Goal: Transaction & Acquisition: Purchase product/service

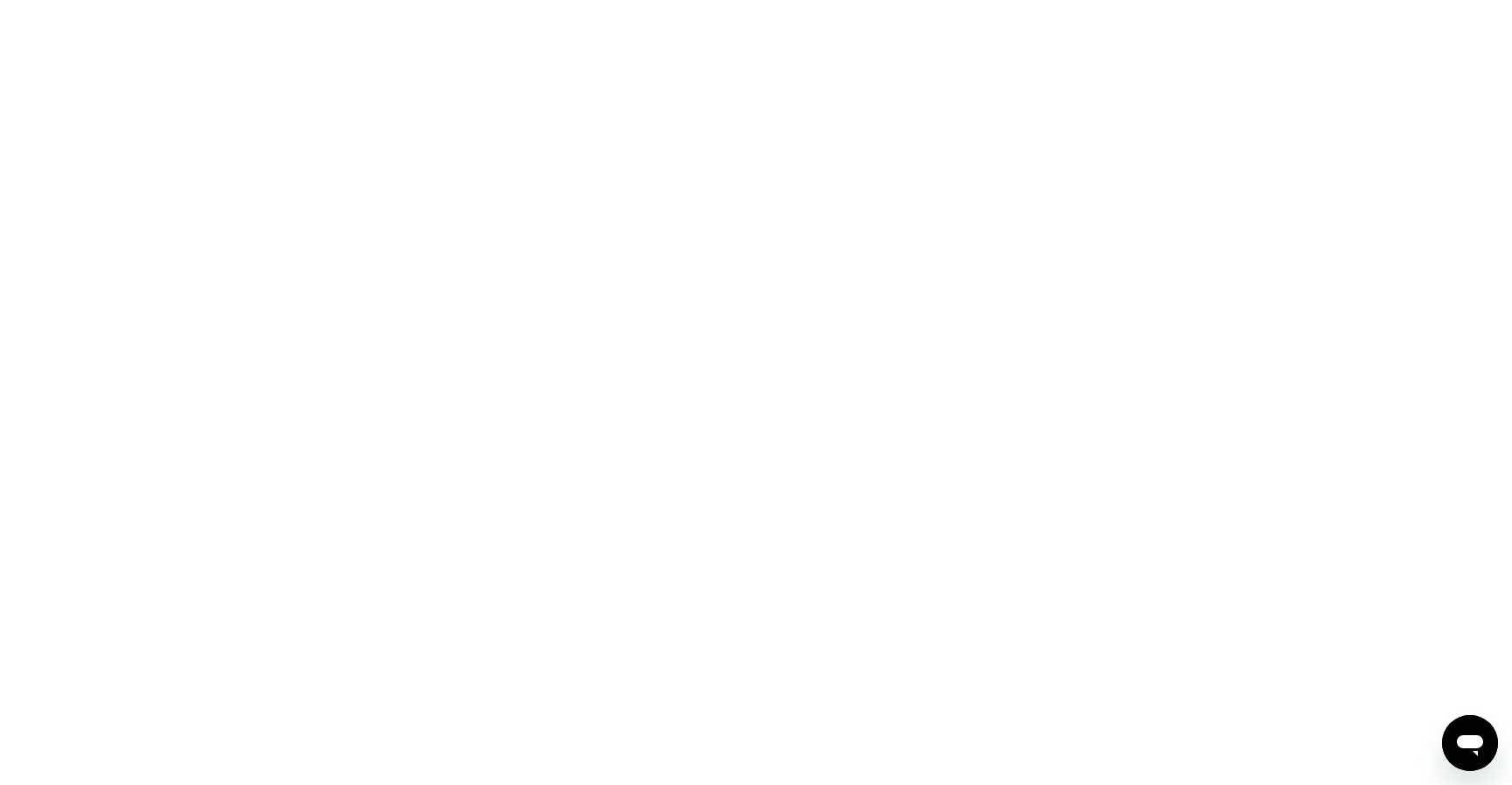
click at [798, 292] on div at bounding box center [756, 392] width 1512 height 785
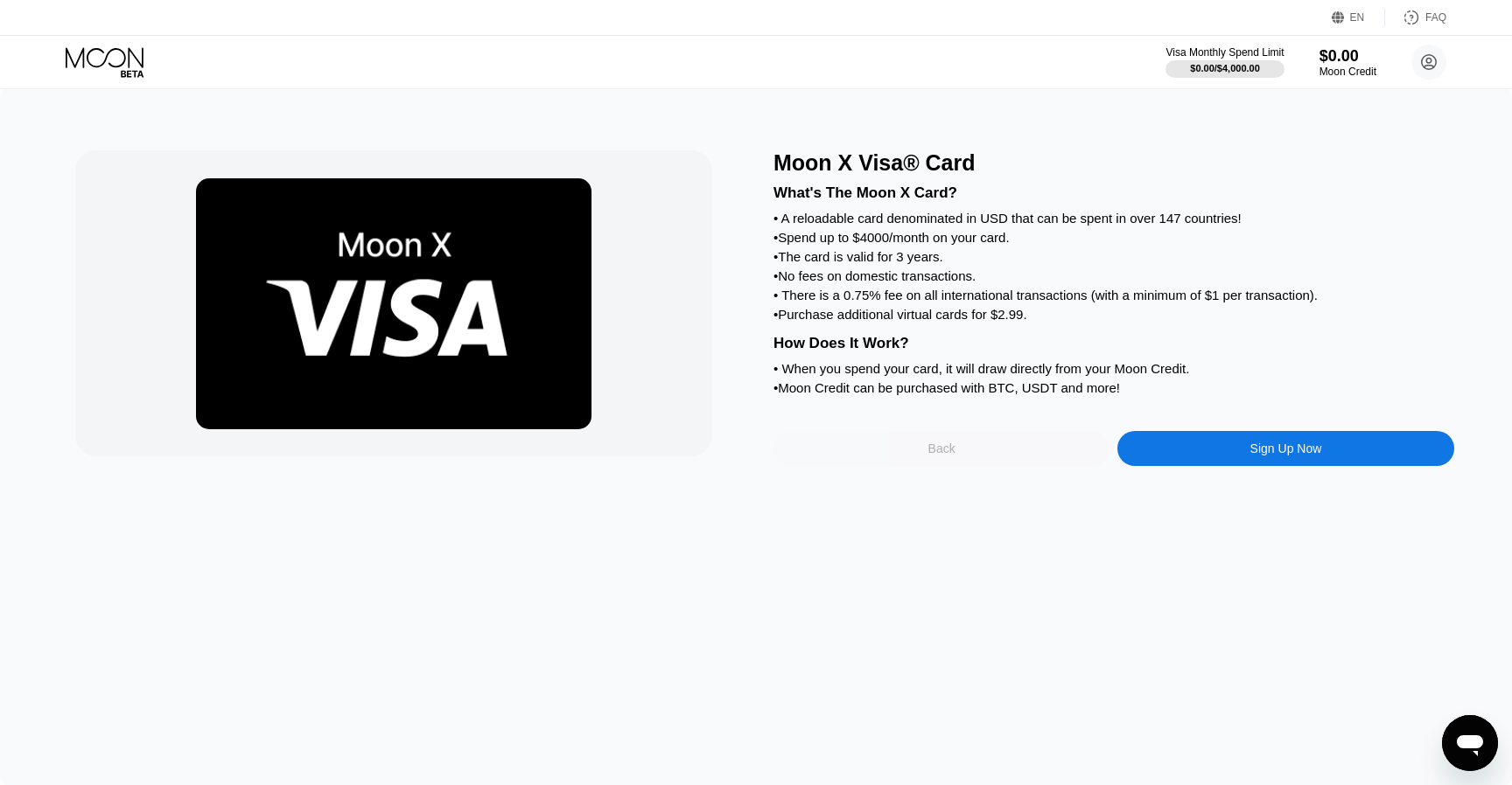
click at [996, 451] on div "Back" at bounding box center [941, 449] width 335 height 35
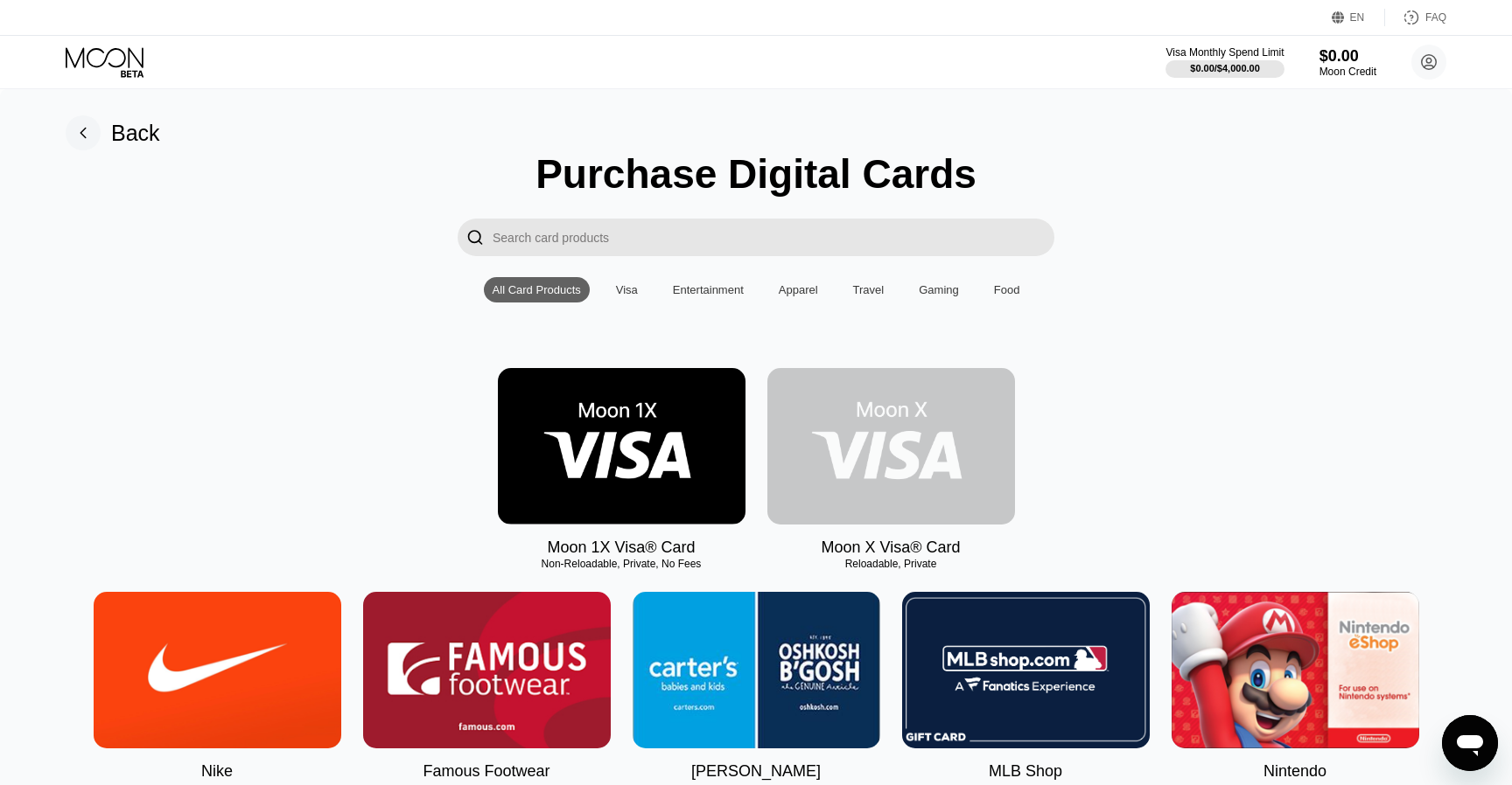
click at [878, 454] on img at bounding box center [890, 446] width 248 height 156
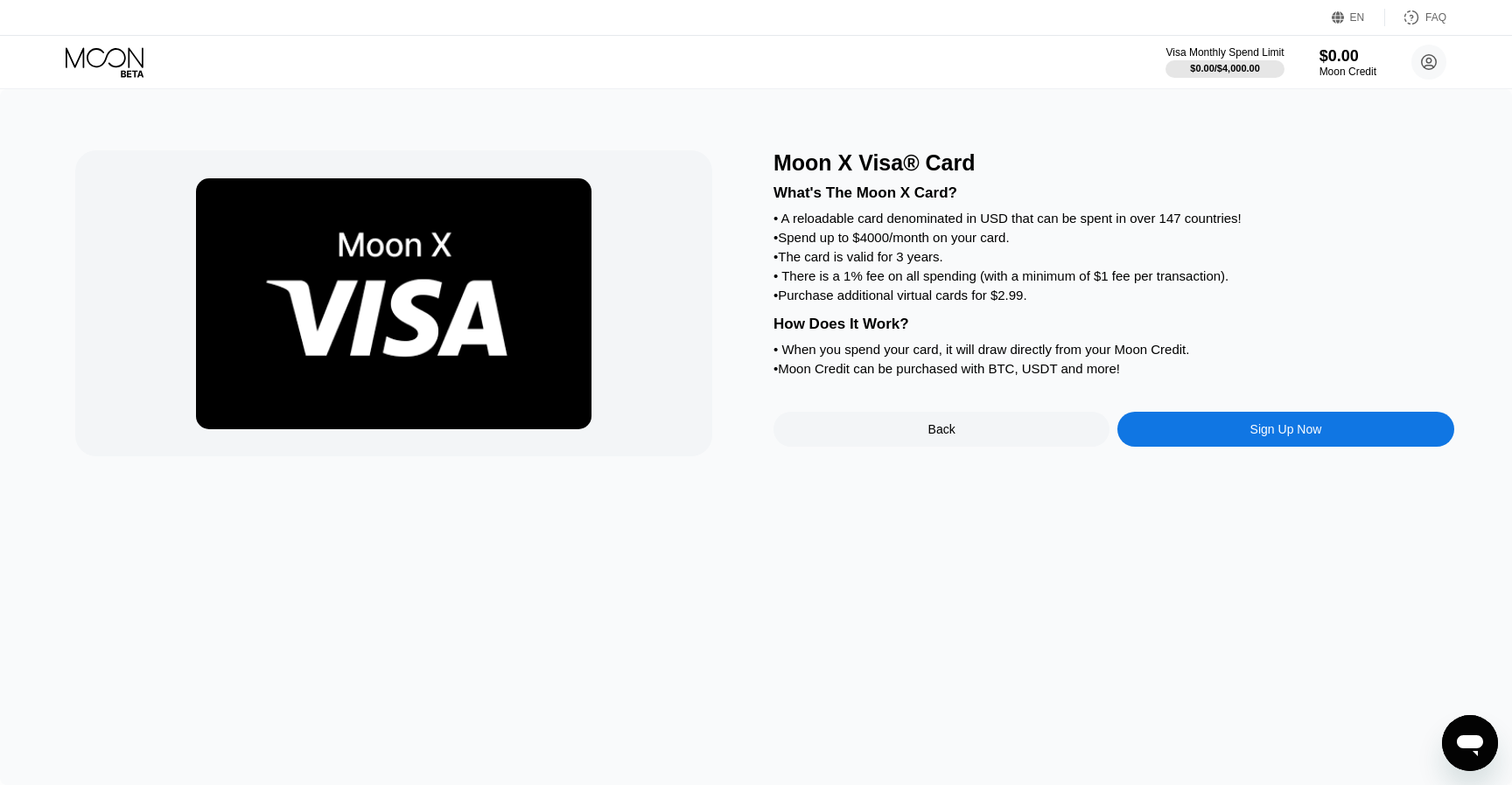
click at [975, 437] on div "Back" at bounding box center [941, 430] width 335 height 35
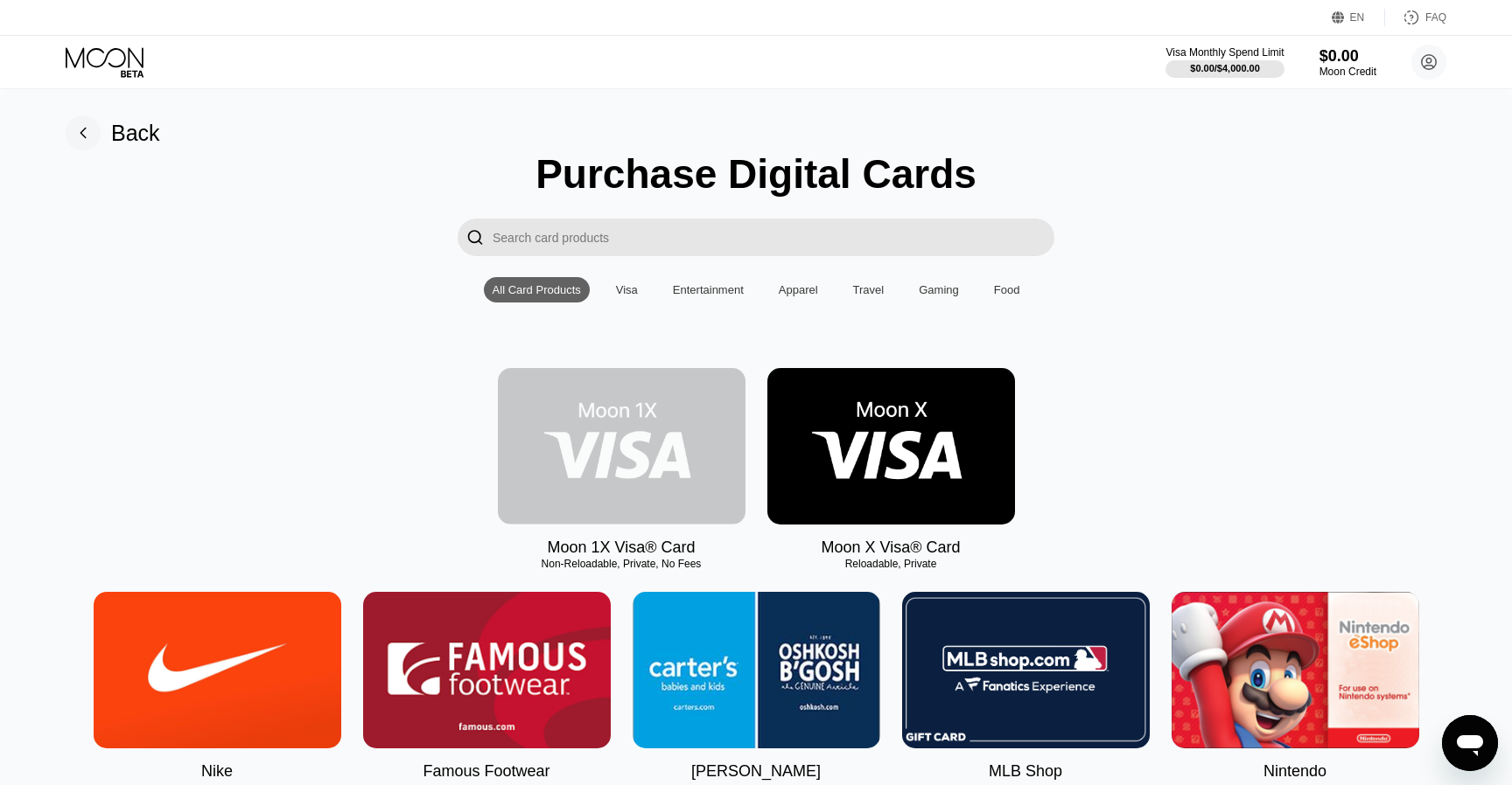
click at [527, 447] on img at bounding box center [622, 446] width 248 height 156
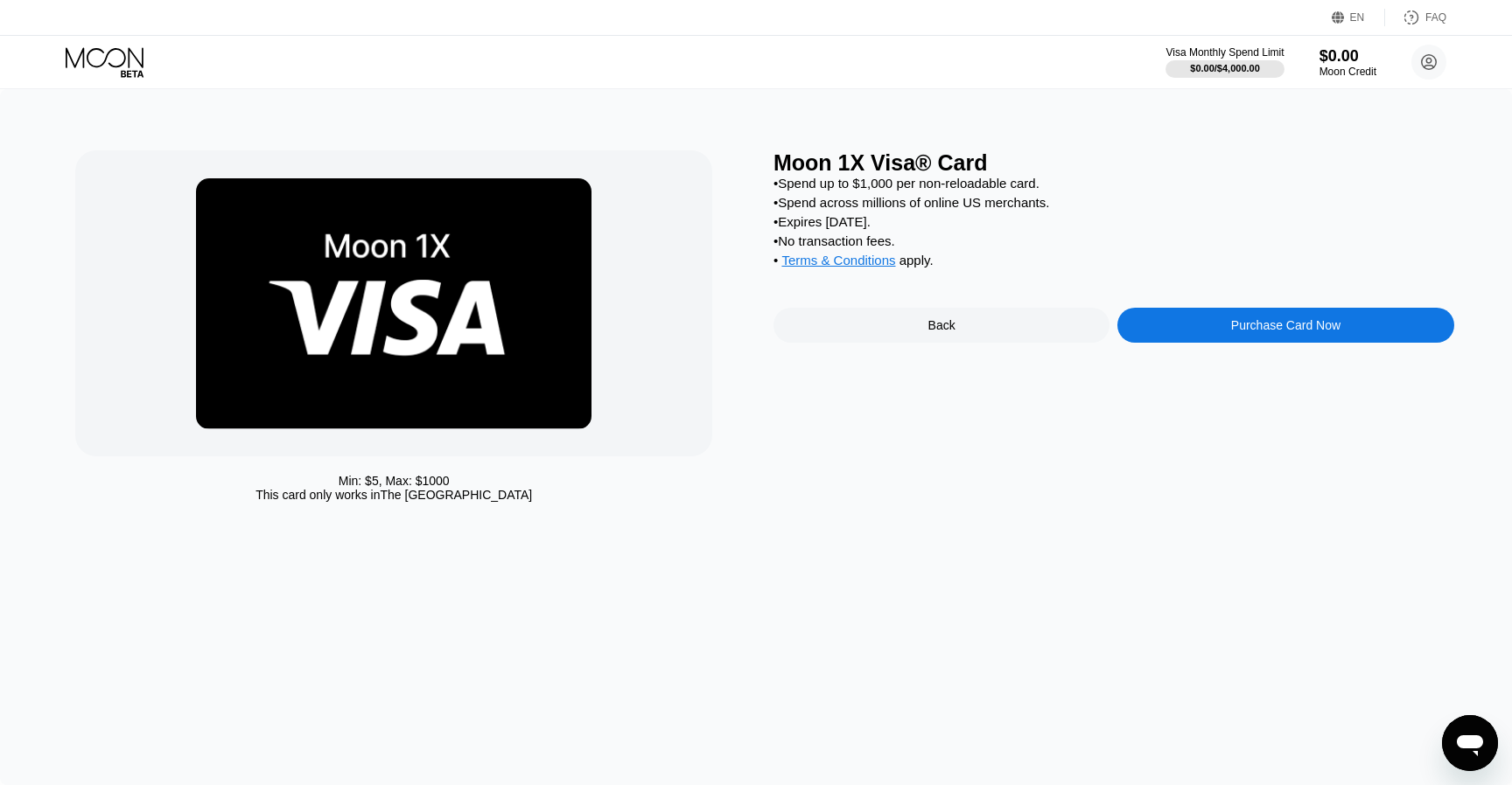
click at [917, 334] on div "Back" at bounding box center [941, 325] width 335 height 35
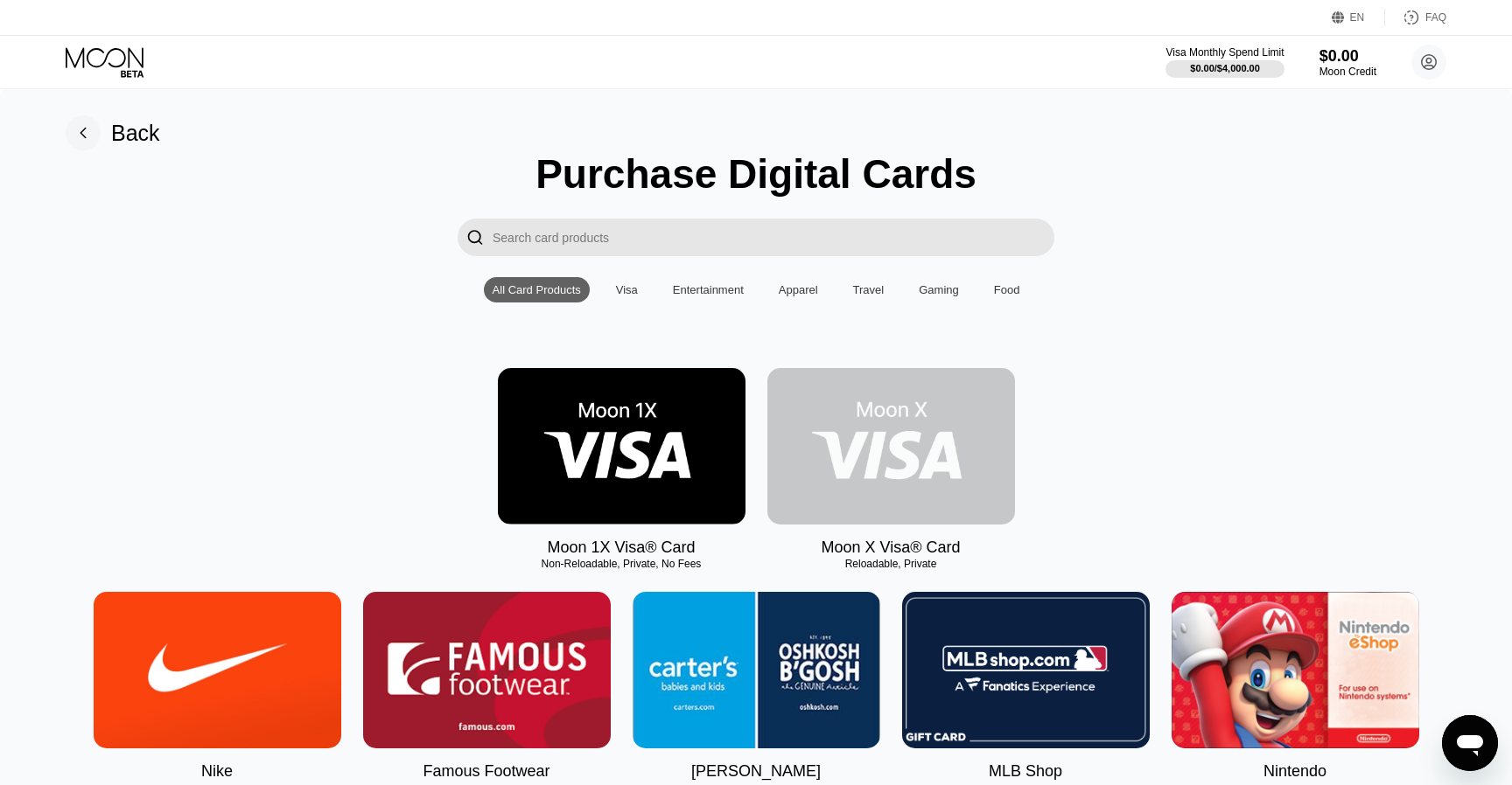
click at [904, 497] on img at bounding box center [890, 446] width 248 height 156
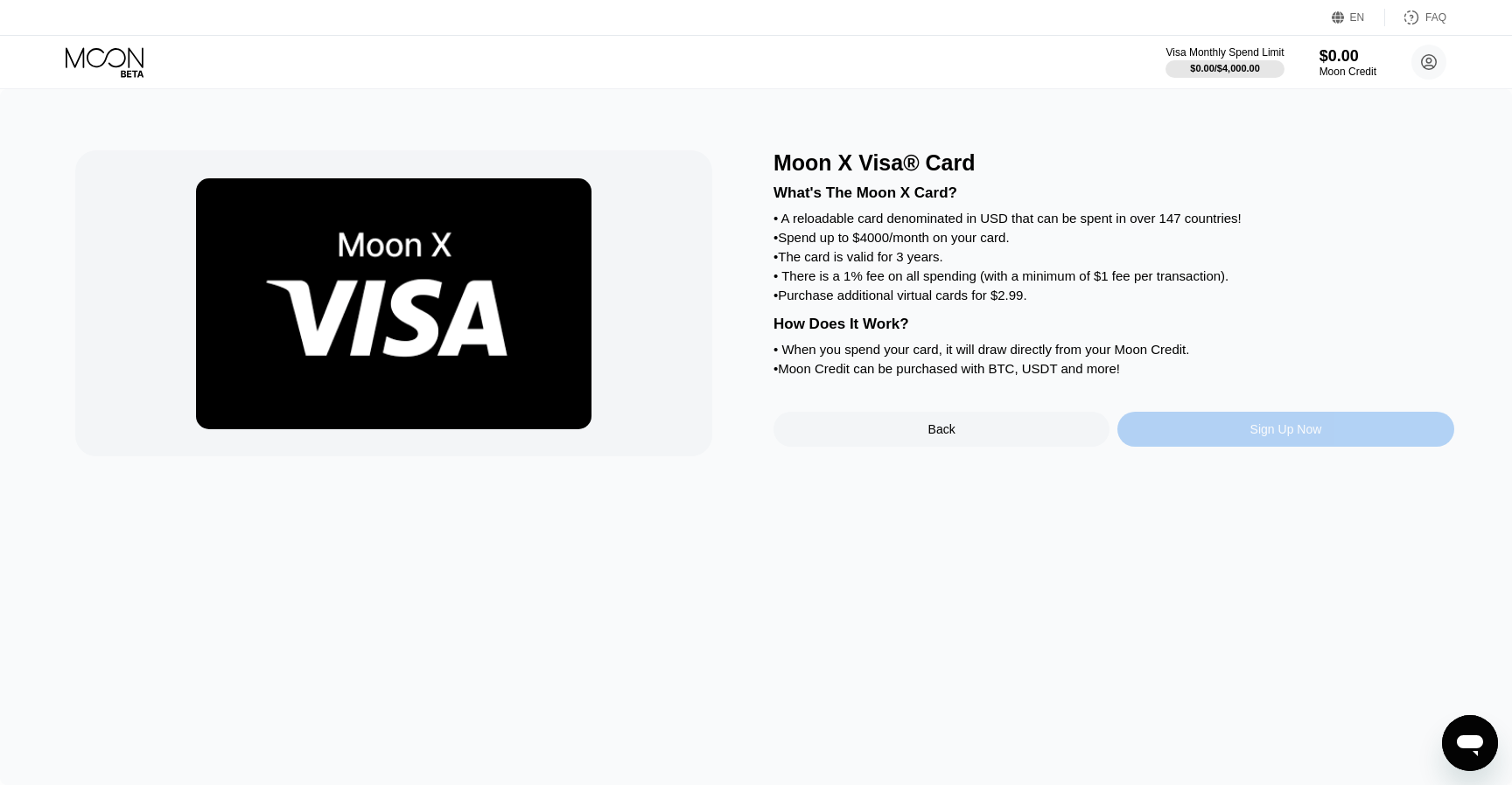
click at [1169, 440] on div "Sign Up Now" at bounding box center [1284, 430] width 335 height 35
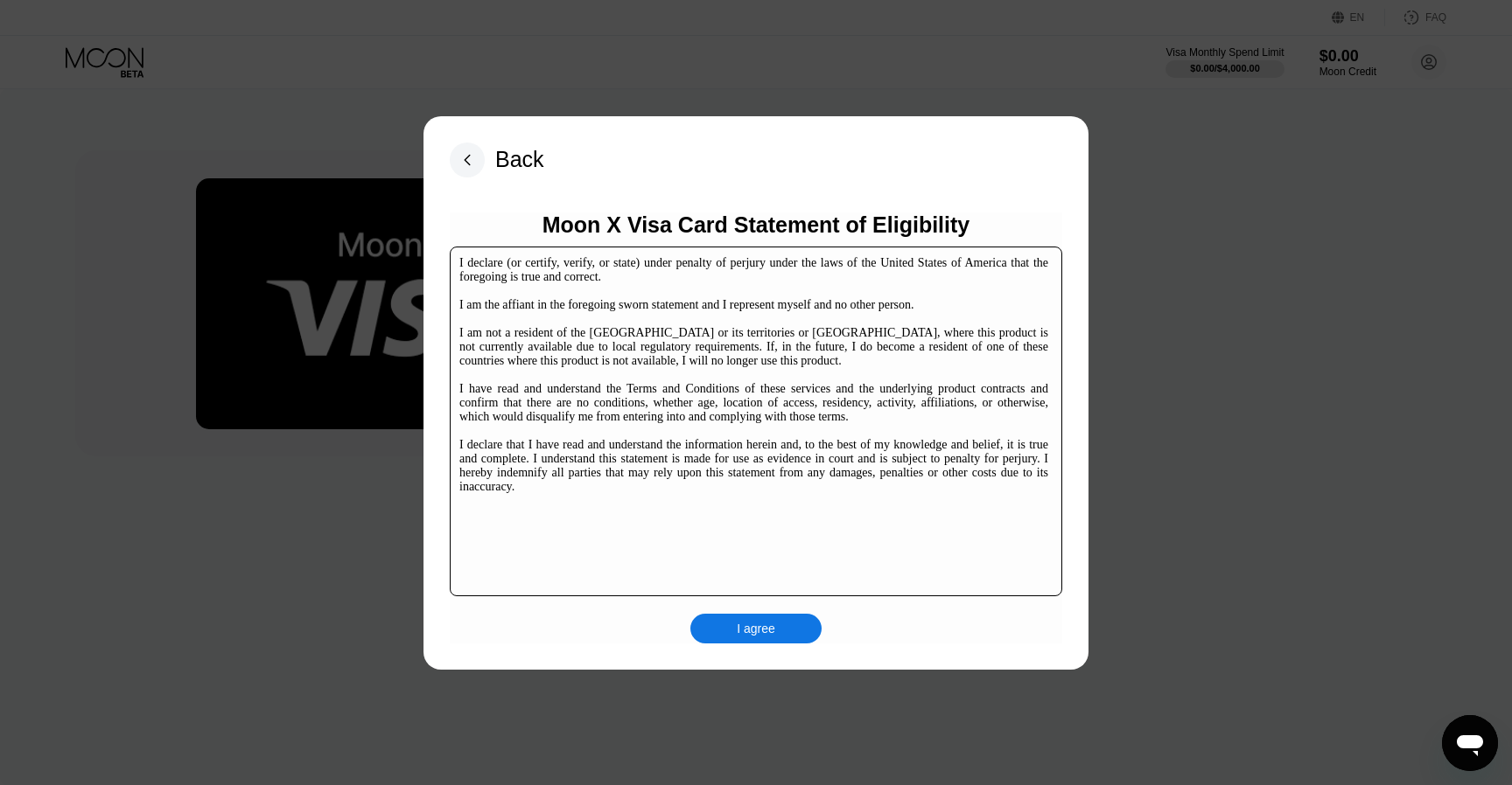
click at [753, 621] on div "I agree" at bounding box center [756, 628] width 38 height 16
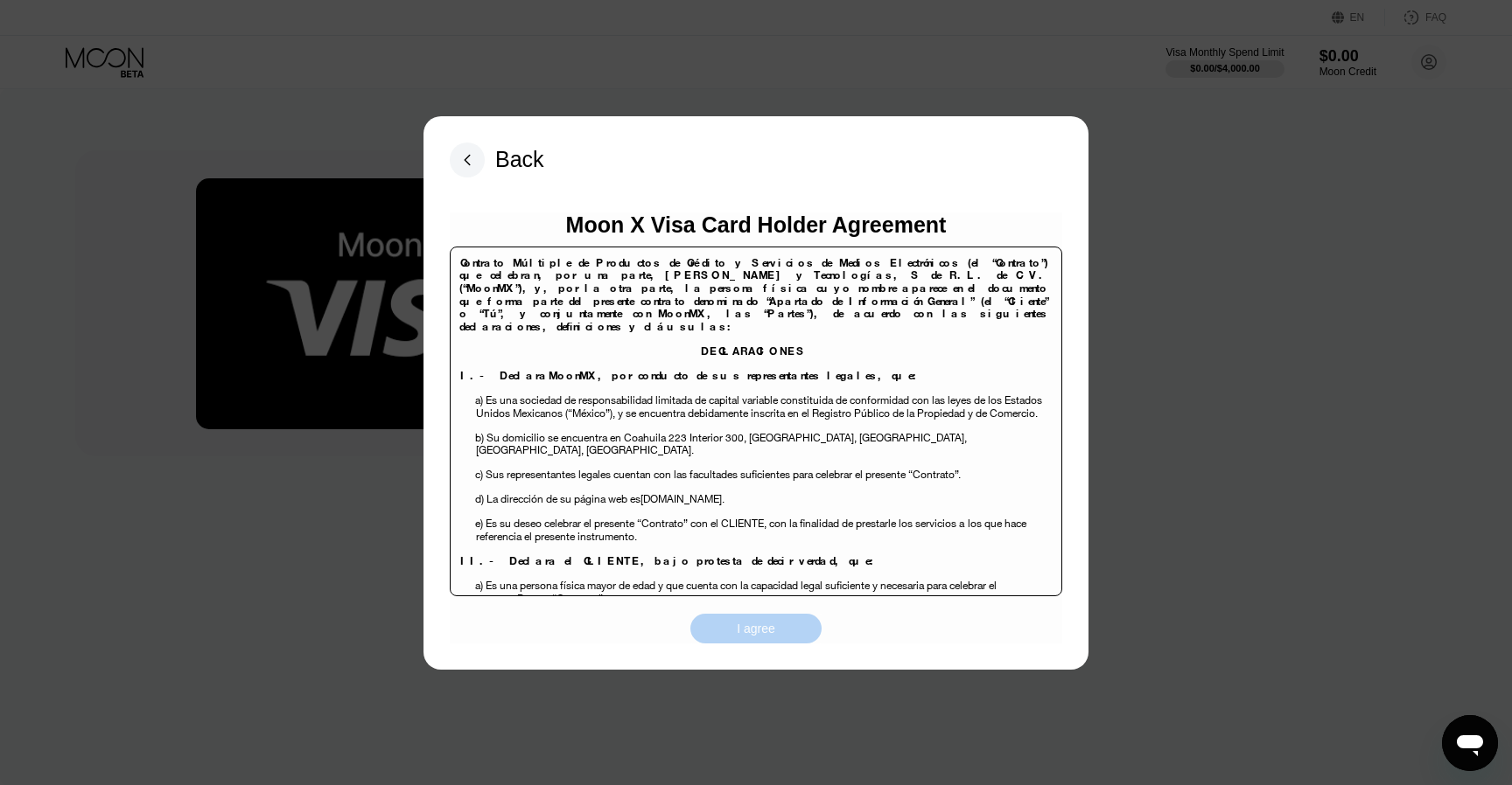
click at [789, 641] on div "I agree" at bounding box center [756, 629] width 132 height 30
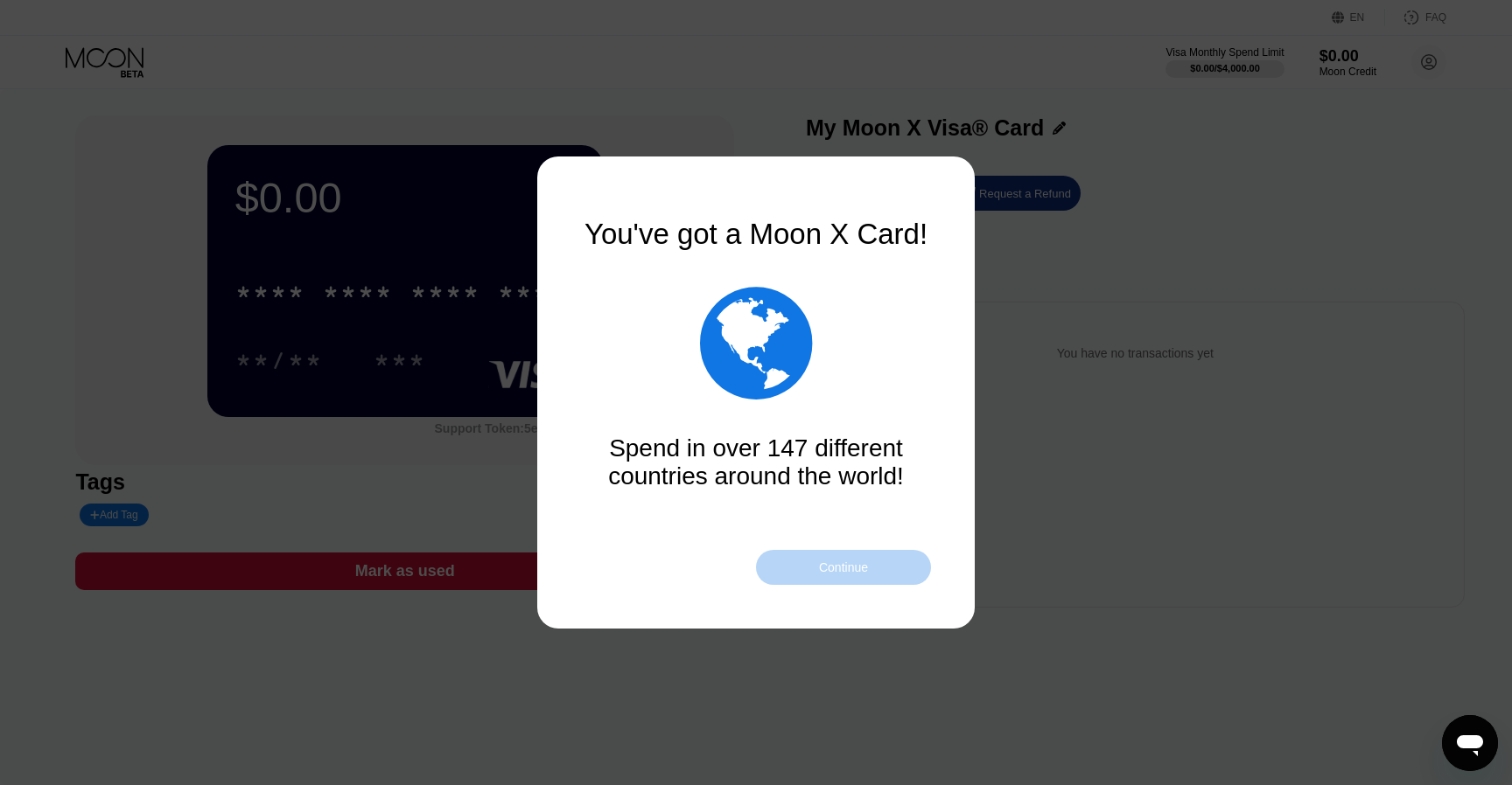
click at [838, 565] on div "Continue" at bounding box center [844, 567] width 49 height 14
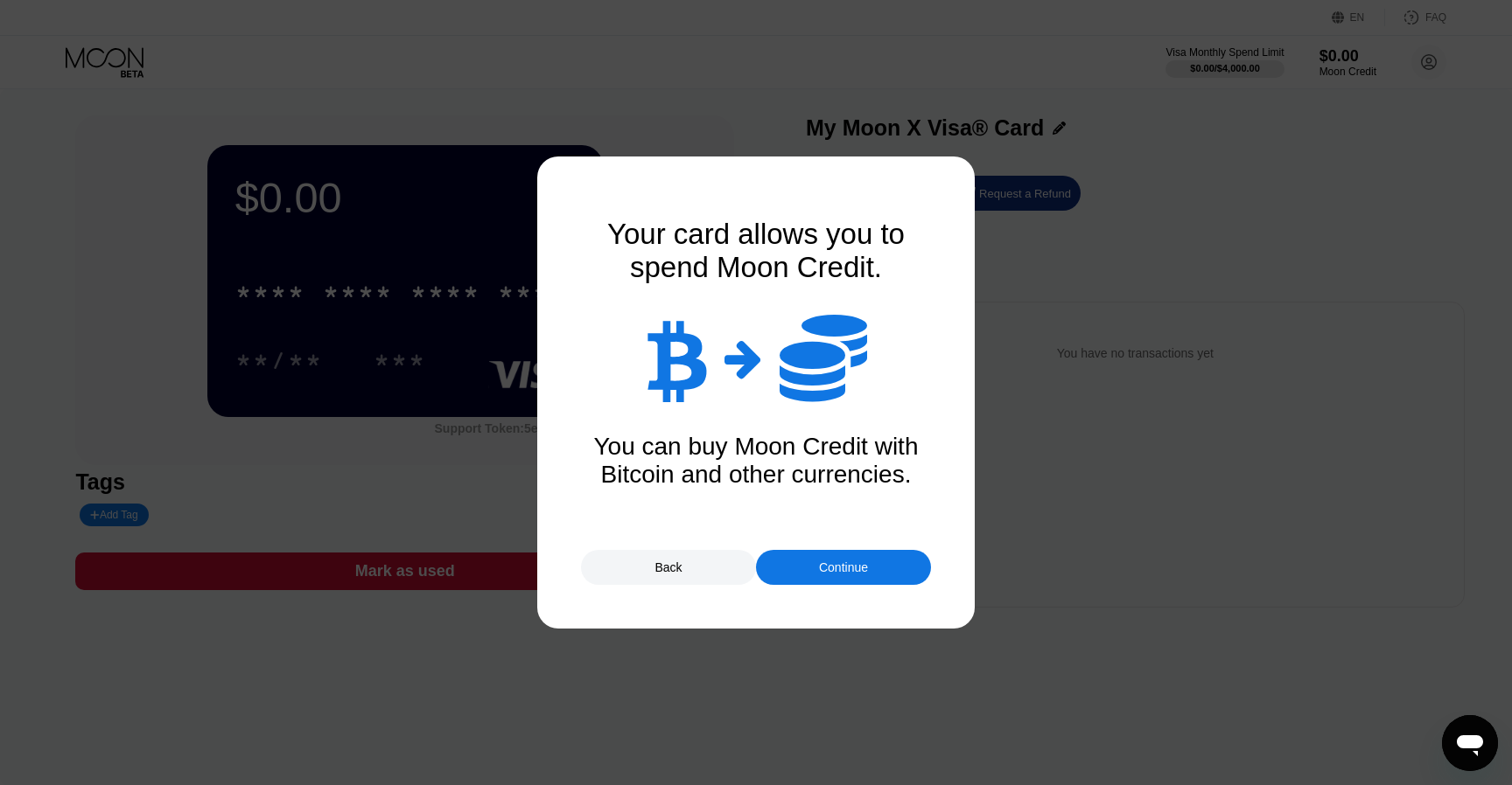
click at [838, 565] on div "Continue" at bounding box center [844, 567] width 49 height 14
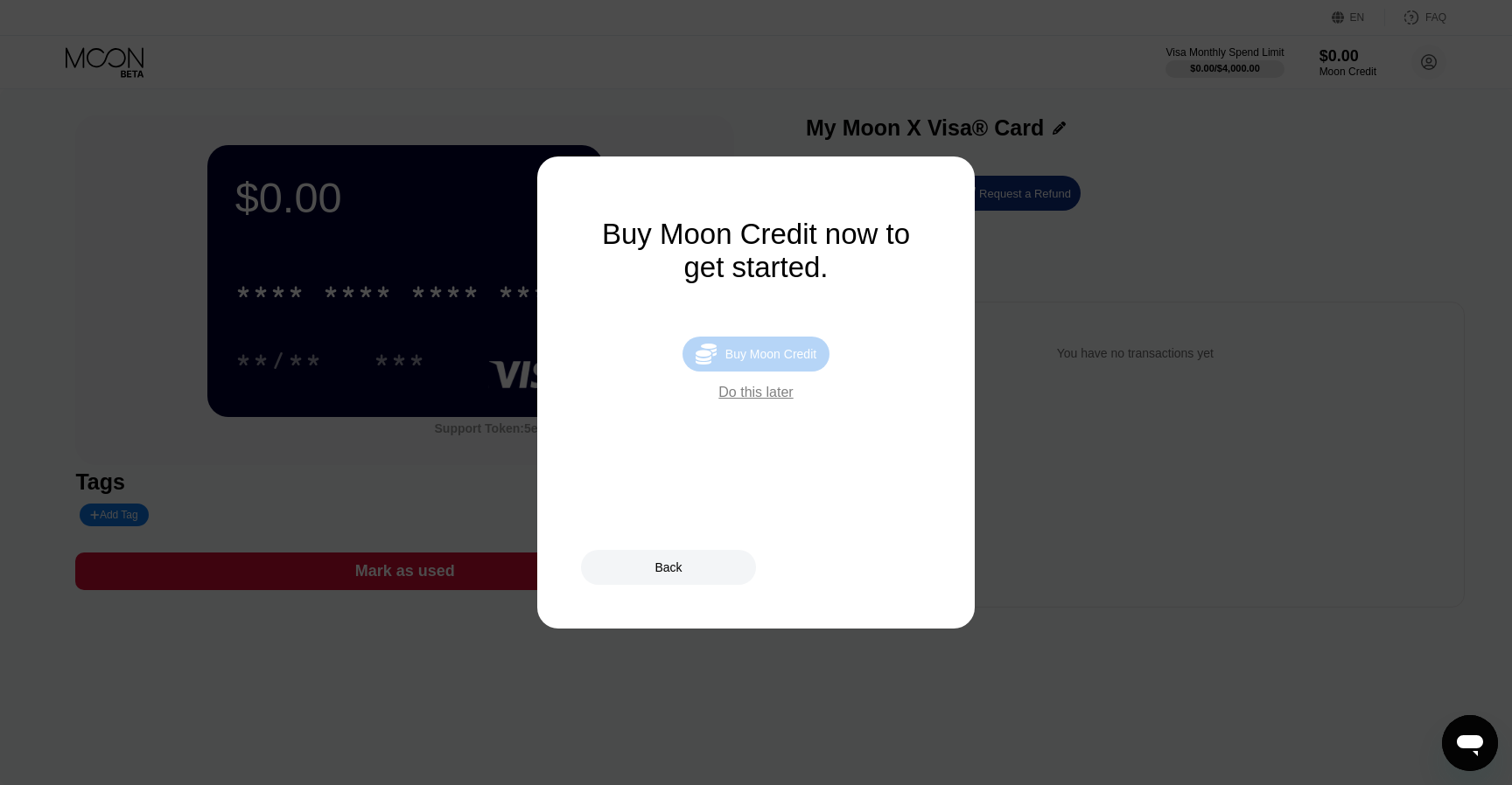
click at [793, 360] on div "Buy Moon Credit" at bounding box center [771, 354] width 91 height 14
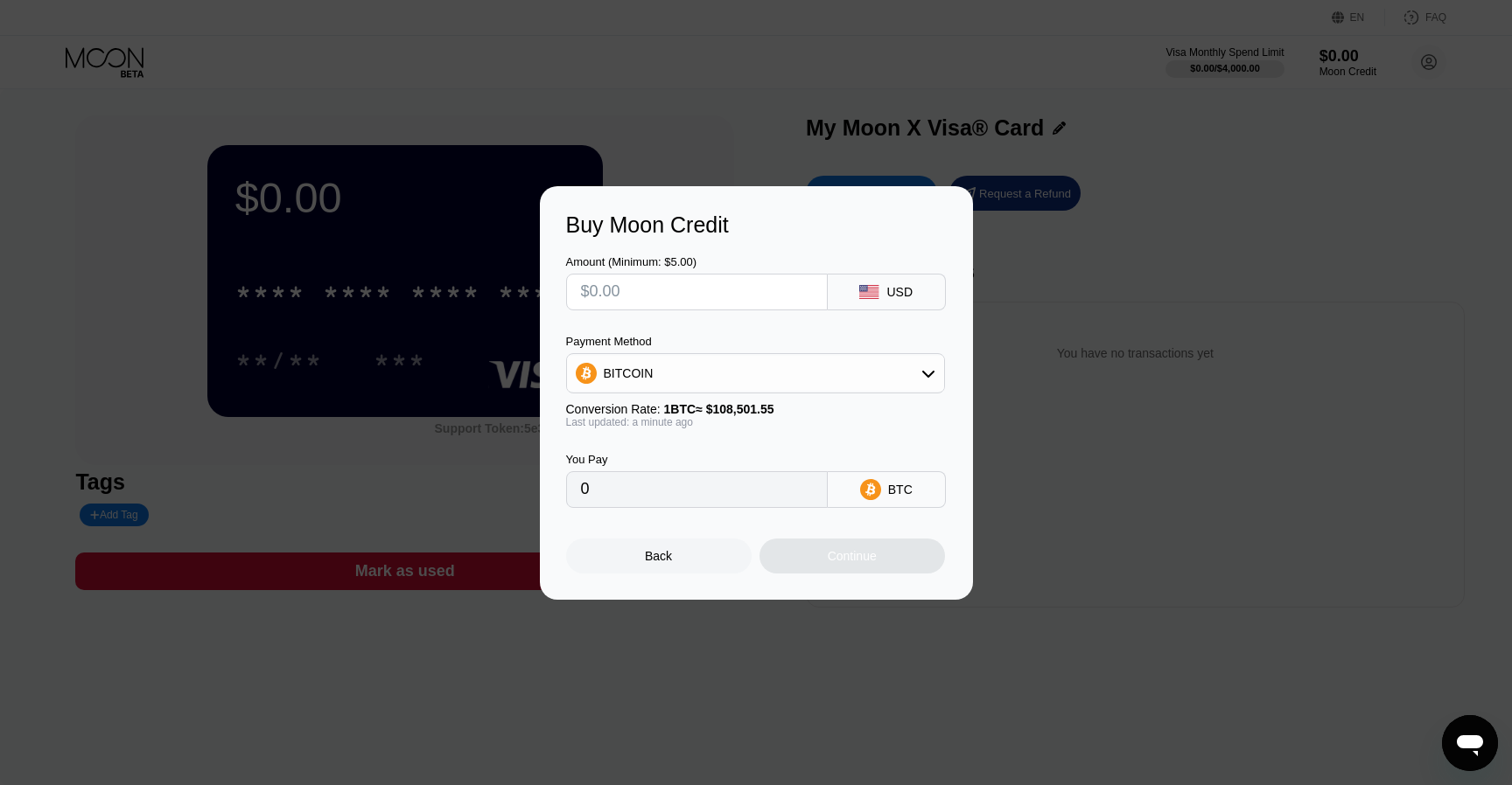
click at [766, 297] on input "text" at bounding box center [697, 292] width 232 height 35
click at [769, 360] on div "BITCOIN" at bounding box center [755, 373] width 377 height 35
click at [762, 458] on div "USDT on TRON" at bounding box center [765, 460] width 330 height 14
click at [740, 435] on div "You Pay 0.00 USDT TRC-20" at bounding box center [756, 468] width 380 height 80
click at [847, 518] on div "Back Continue" at bounding box center [756, 541] width 380 height 66
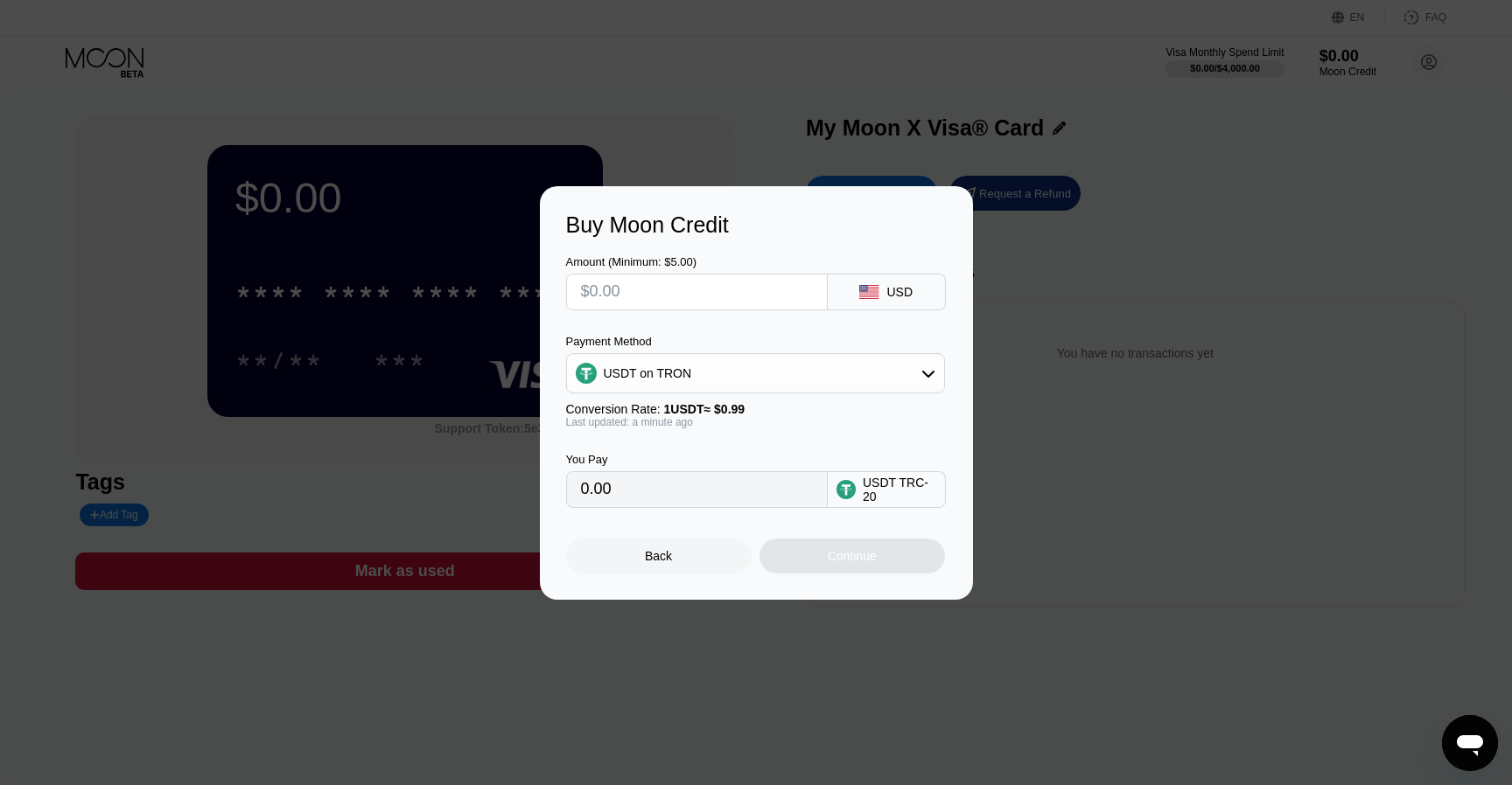
click at [864, 489] on div "USDT TRC-20" at bounding box center [900, 490] width 73 height 28
click at [669, 288] on input "text" at bounding box center [697, 292] width 232 height 35
click at [671, 387] on div "USDT on TRON" at bounding box center [755, 373] width 377 height 35
click at [671, 425] on div "BITCOIN" at bounding box center [765, 421] width 330 height 14
type input "0"
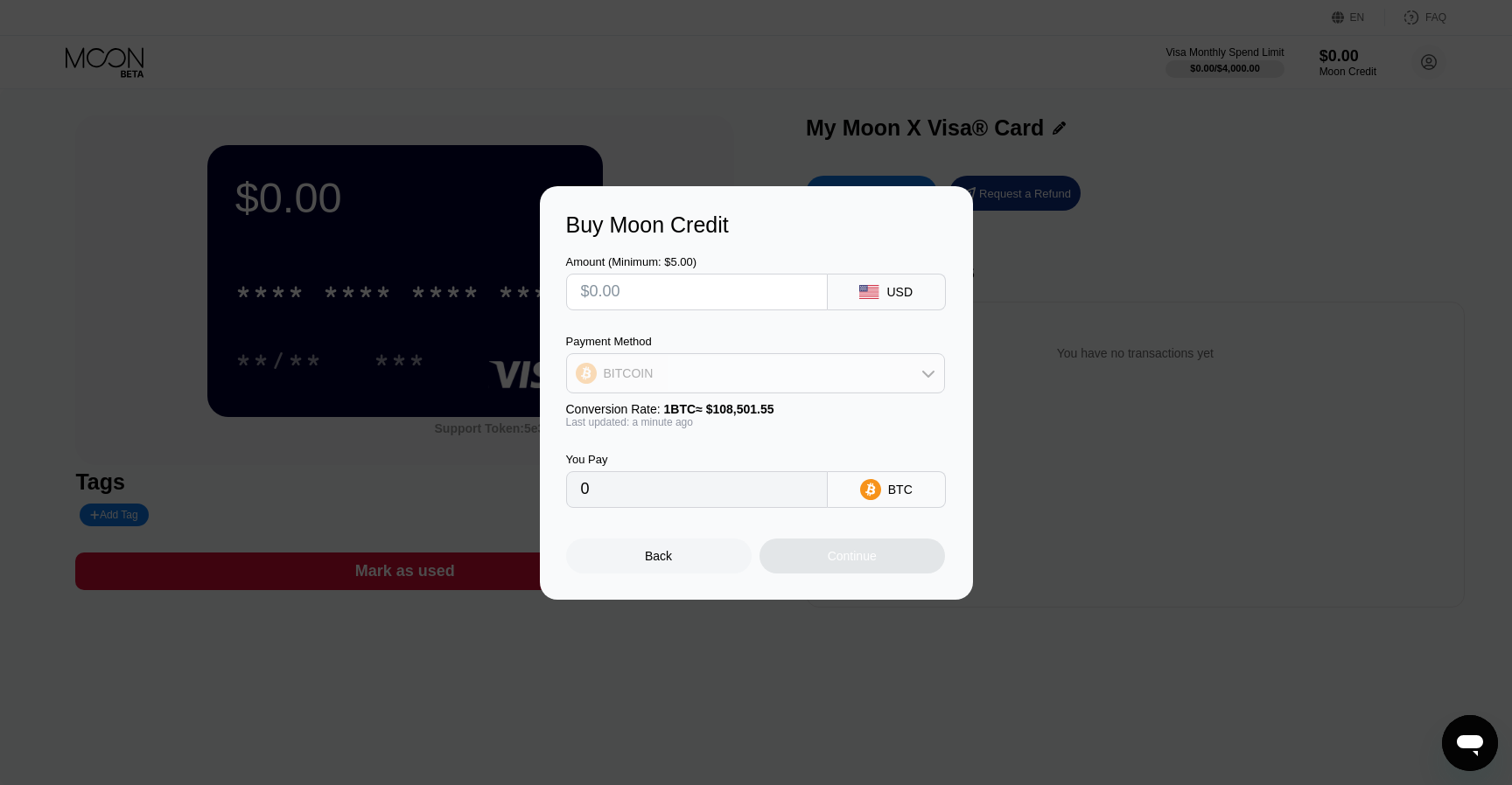
click at [671, 367] on div "BITCOIN" at bounding box center [755, 373] width 377 height 35
click at [681, 469] on div "You Pay 0" at bounding box center [697, 481] width 261 height 55
click at [681, 486] on input "0" at bounding box center [697, 490] width 232 height 35
click at [680, 301] on input "text" at bounding box center [697, 292] width 232 height 35
type input "$1"
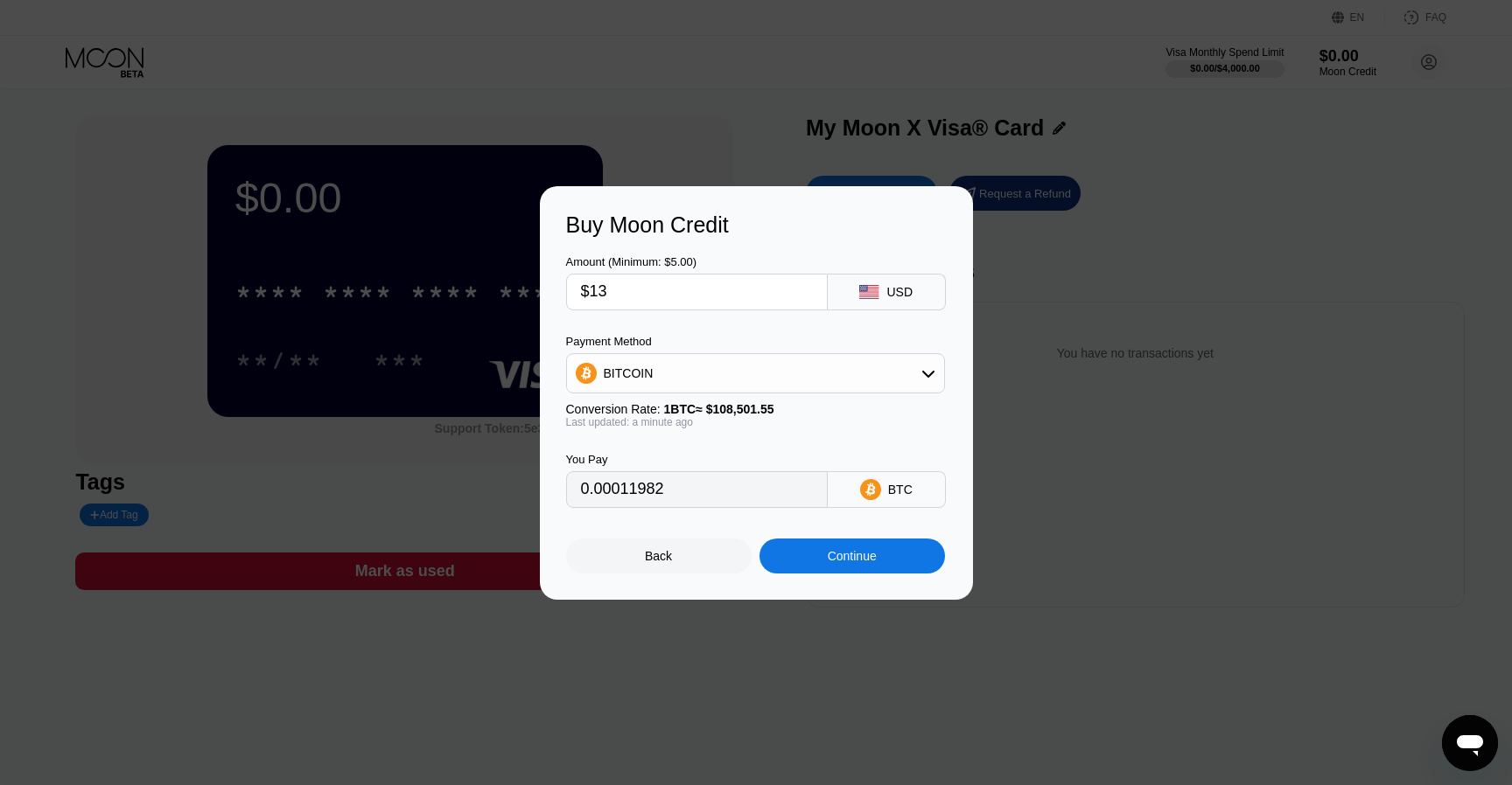
type input "$1"
type input "$10"
click at [714, 355] on div "BITCOIN" at bounding box center [755, 373] width 377 height 35
click at [723, 456] on div "USDT on TRON" at bounding box center [765, 460] width 330 height 14
click at [727, 504] on input "0" at bounding box center [697, 490] width 232 height 35
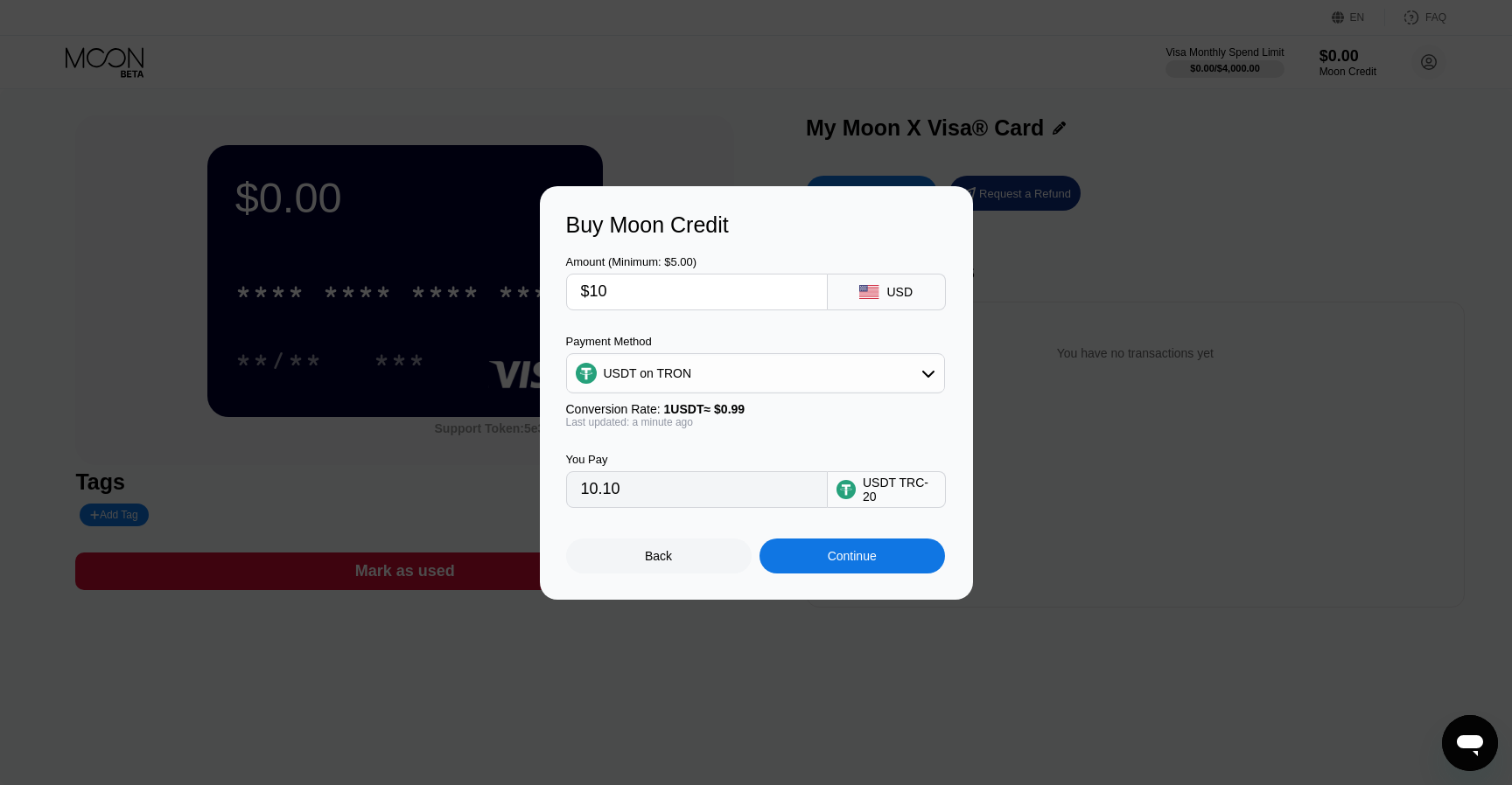
click at [719, 449] on div "You Pay 0 USDT TRC-20" at bounding box center [756, 468] width 380 height 80
click at [889, 390] on div "USDT on TRON" at bounding box center [755, 374] width 378 height 40
click at [653, 581] on div "Buy Moon Credit Amount (Minimum: $5.00) $10 USD Payment Method USDT on TRON Con…" at bounding box center [756, 393] width 433 height 414
click at [653, 568] on div "Back" at bounding box center [658, 556] width 186 height 35
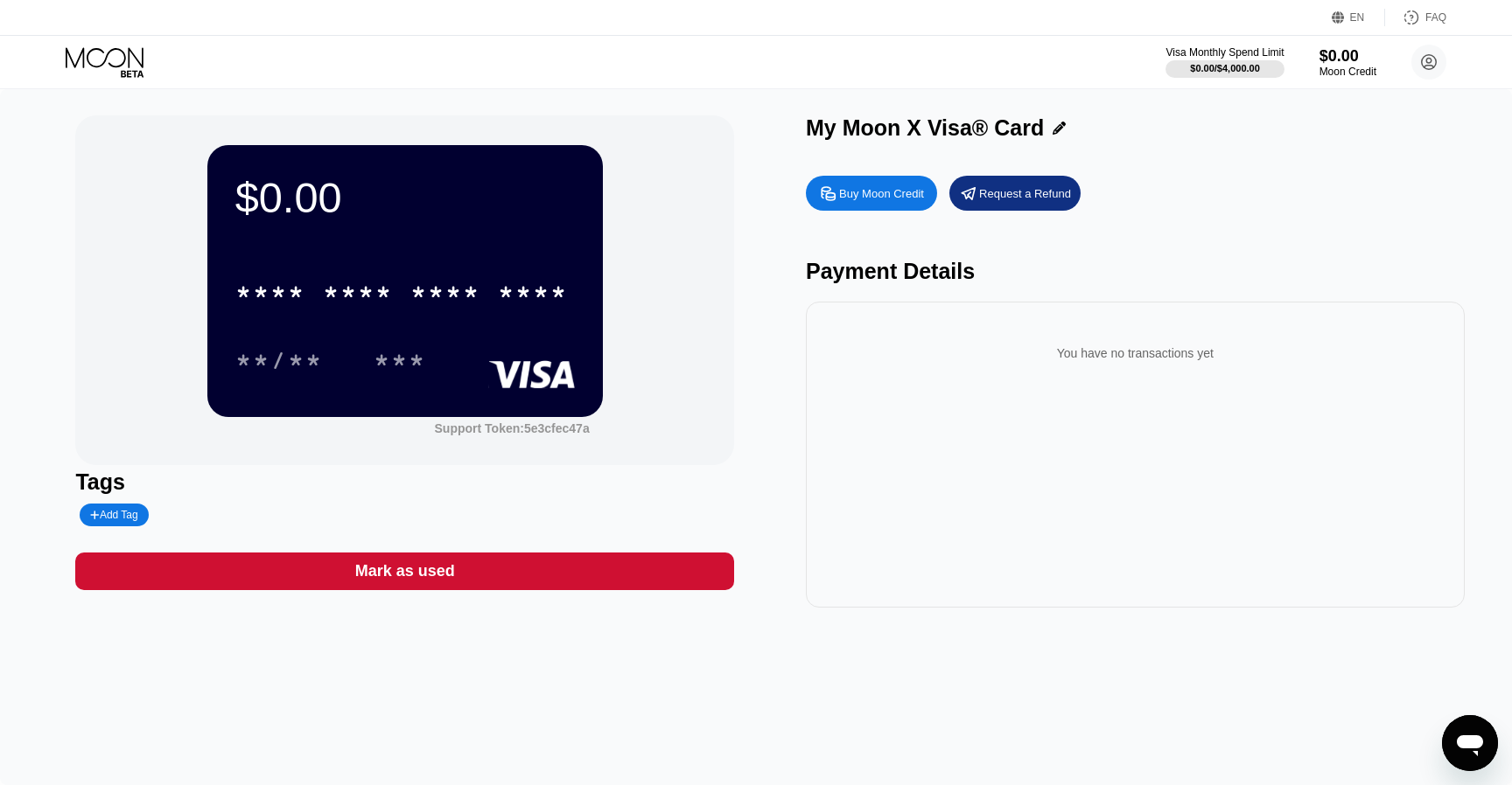
click at [904, 206] on div "Buy Moon Credit" at bounding box center [871, 193] width 132 height 35
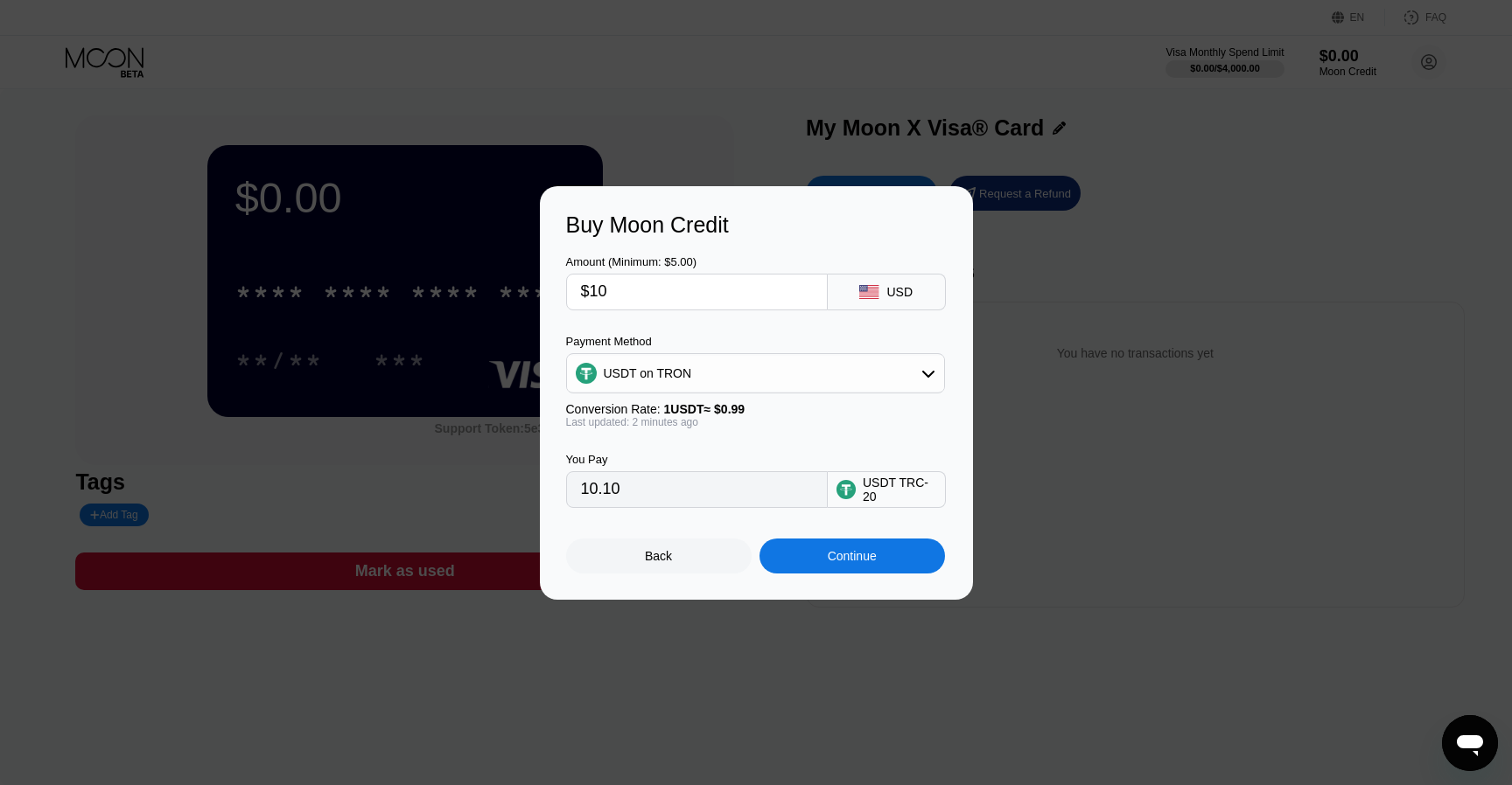
click at [1043, 565] on div "Buy Moon Credit Amount (Minimum: $5.00) $10 USD Payment Method USDT on TRON Con…" at bounding box center [756, 393] width 1512 height 414
click at [659, 562] on div "Back" at bounding box center [658, 556] width 27 height 14
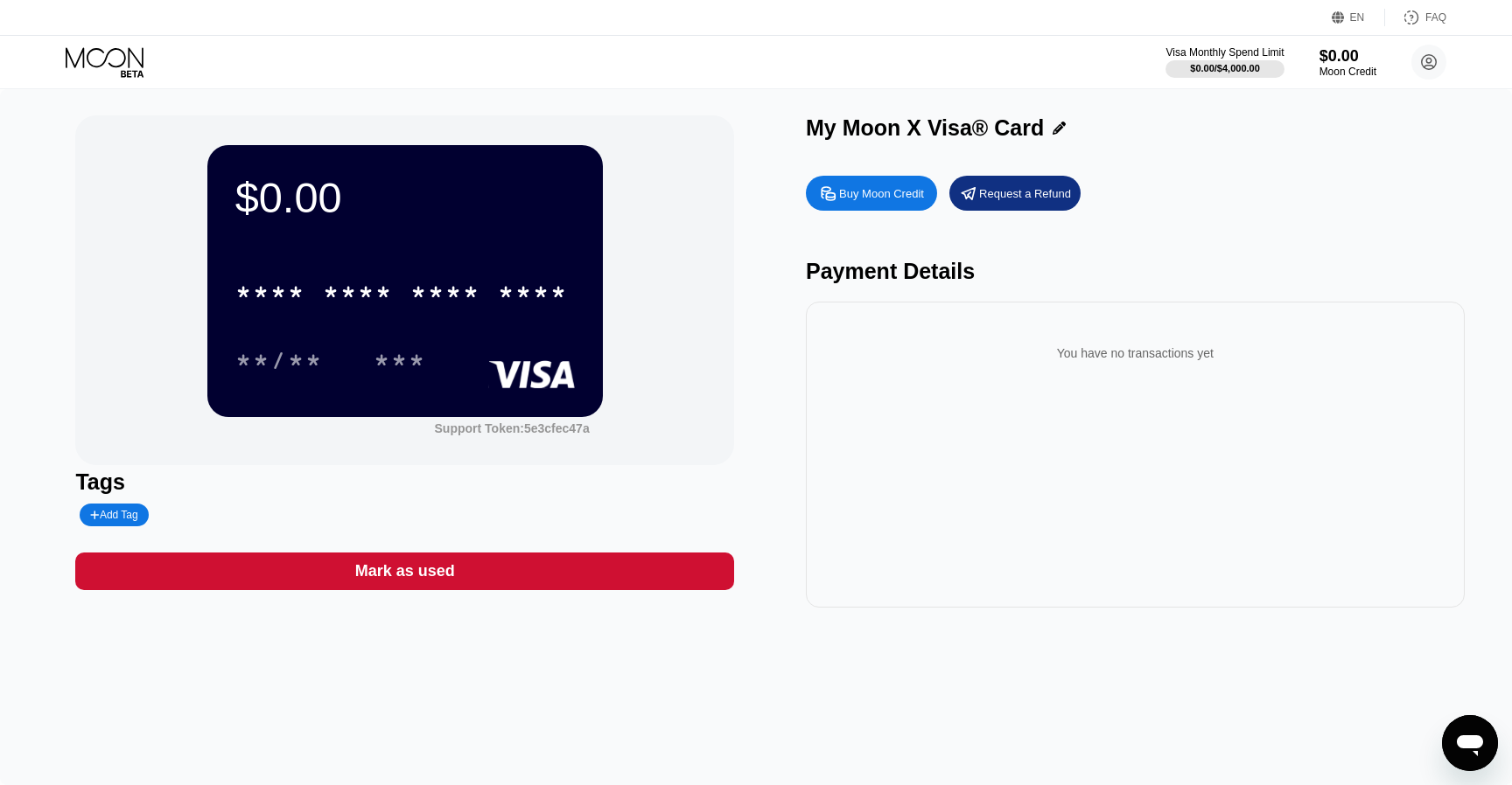
click at [120, 51] on icon at bounding box center [106, 62] width 81 height 30
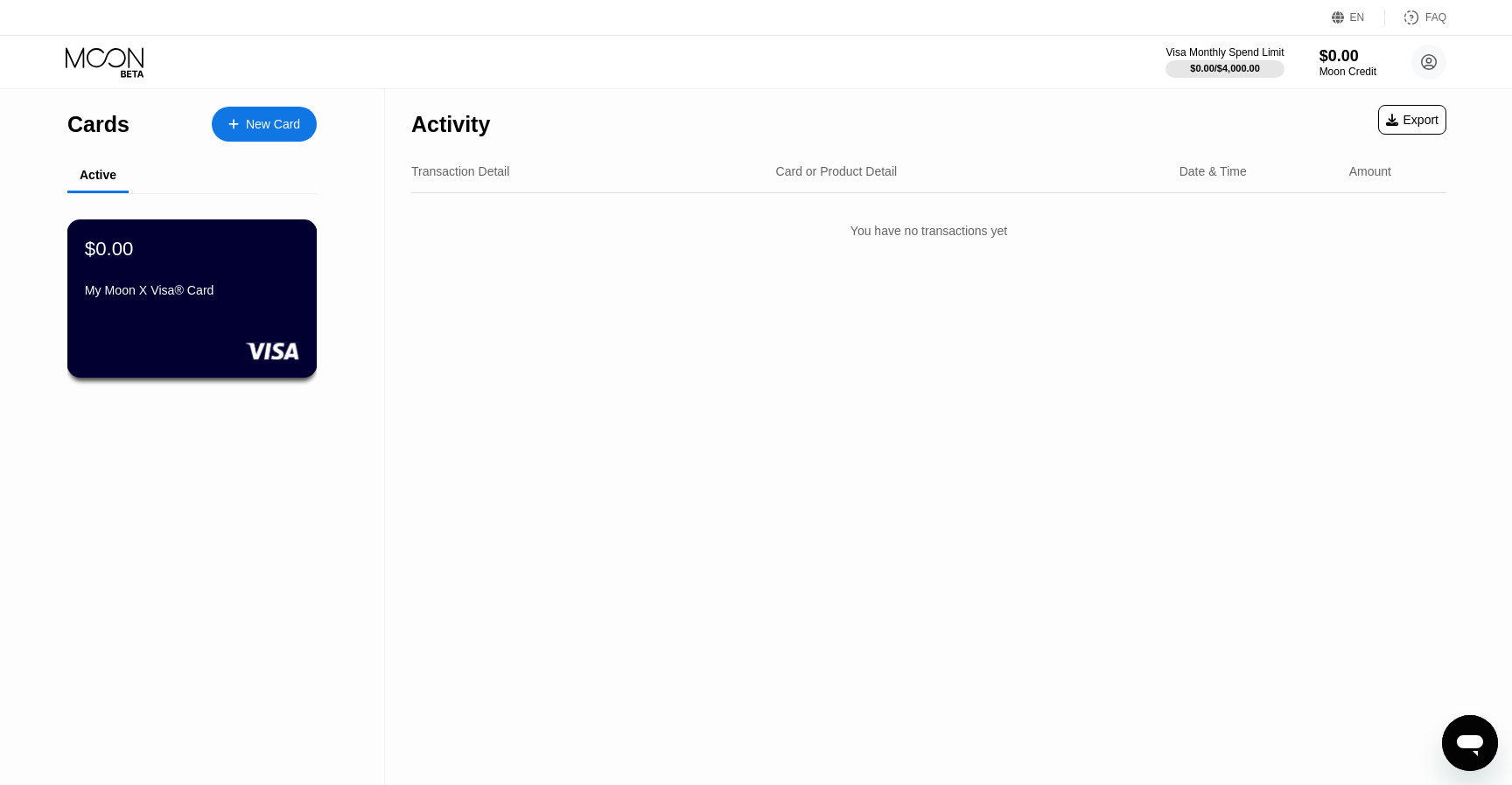
click at [249, 292] on div "My Moon X Visa® Card" at bounding box center [192, 290] width 214 height 14
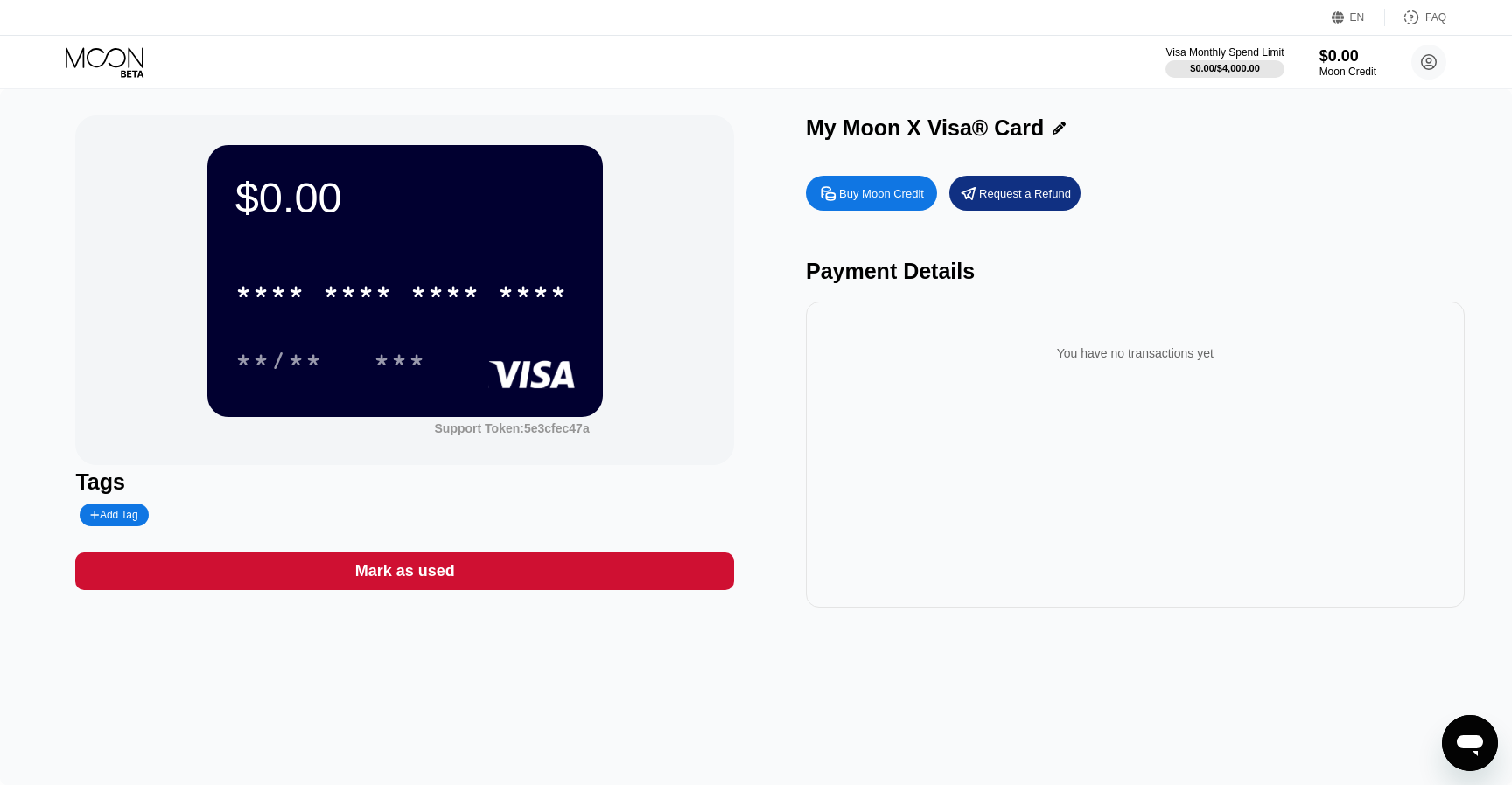
click at [397, 303] on div "* * * * * * * * * * * * ****" at bounding box center [401, 292] width 354 height 44
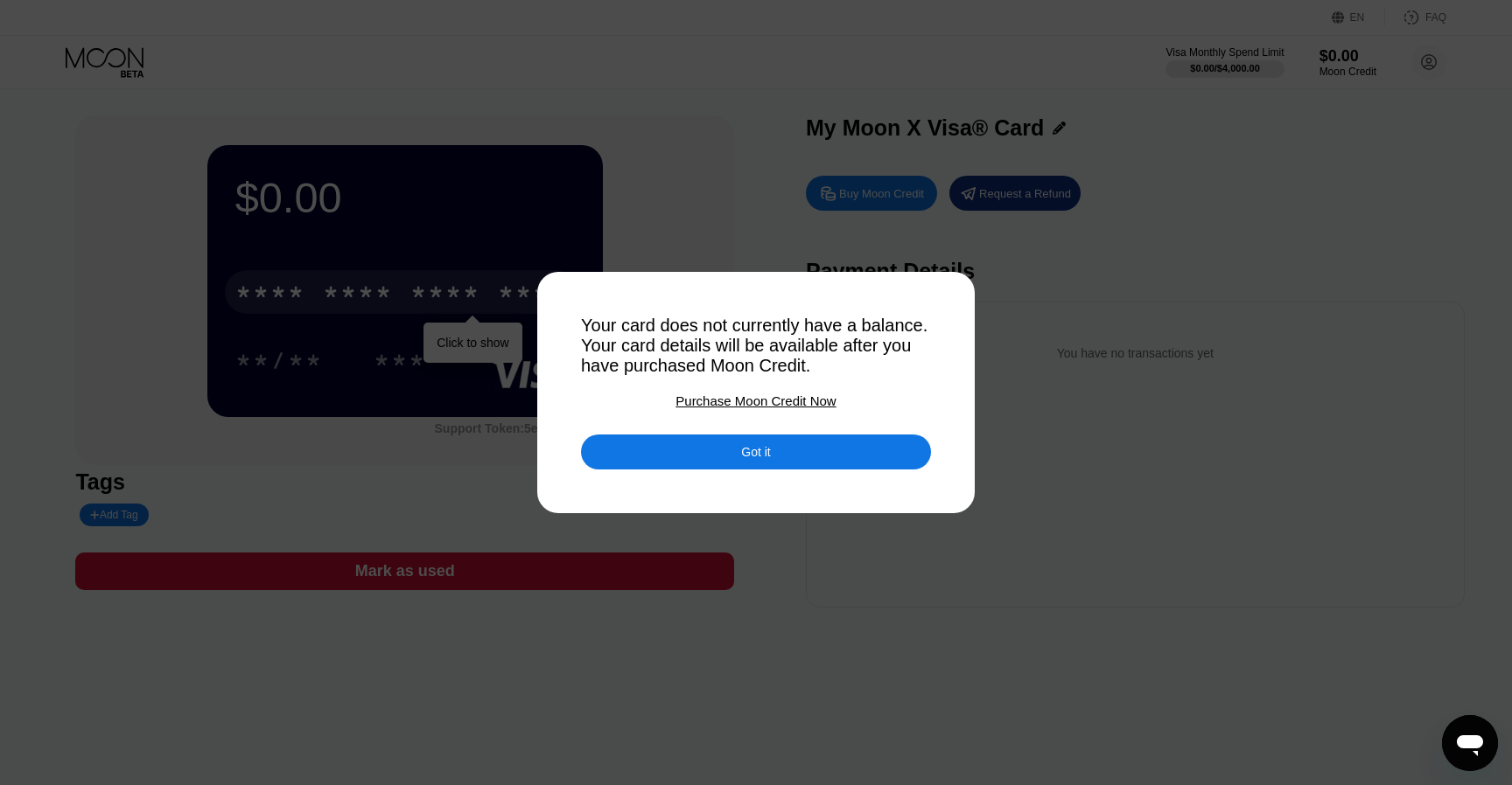
click at [737, 451] on div "Got it" at bounding box center [755, 452] width 350 height 35
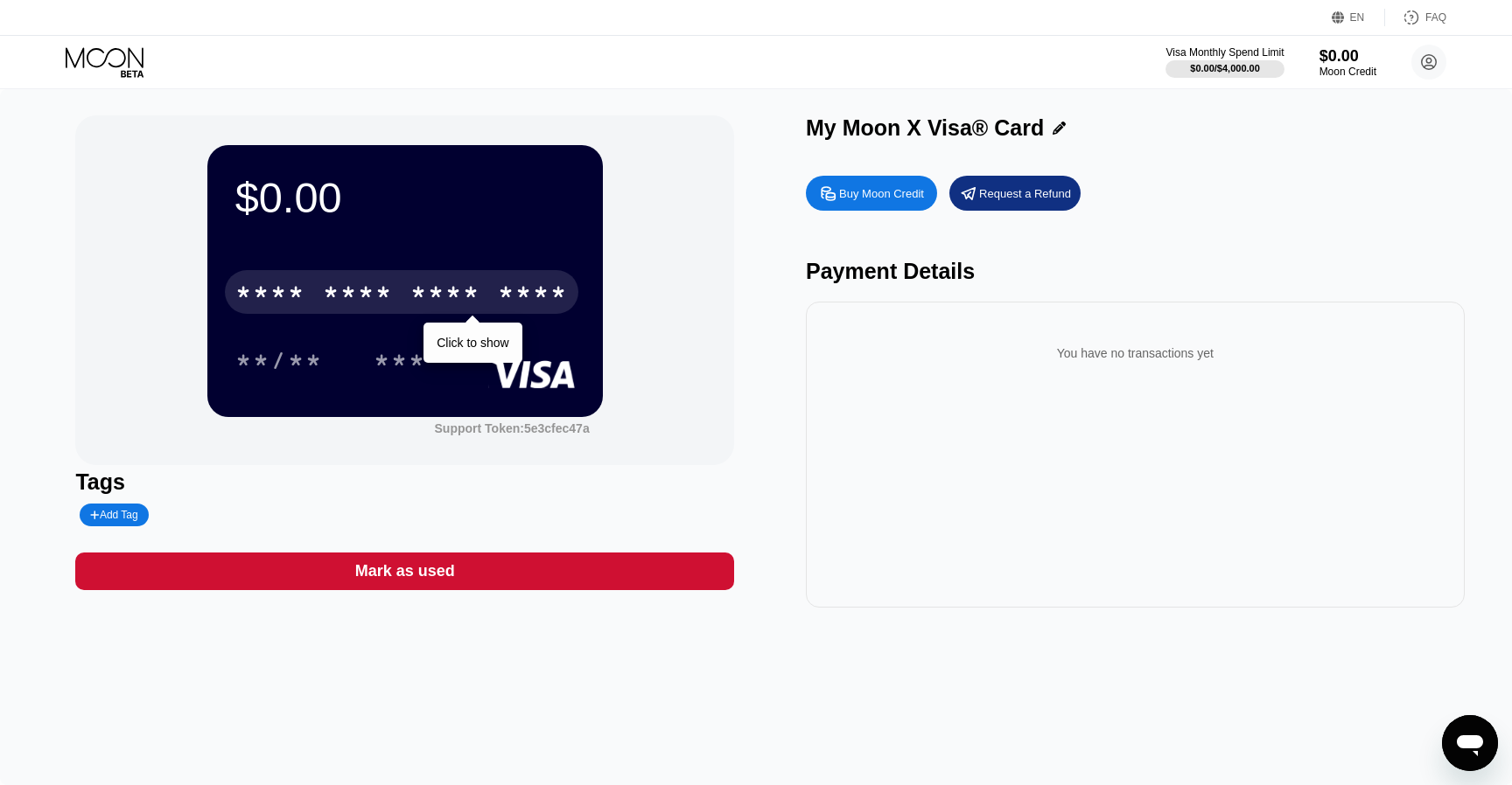
click at [484, 337] on div "Click to show" at bounding box center [473, 342] width 71 height 14
click at [482, 345] on div "**/** ***" at bounding box center [404, 360] width 339 height 44
click at [431, 345] on div "***" at bounding box center [399, 360] width 79 height 44
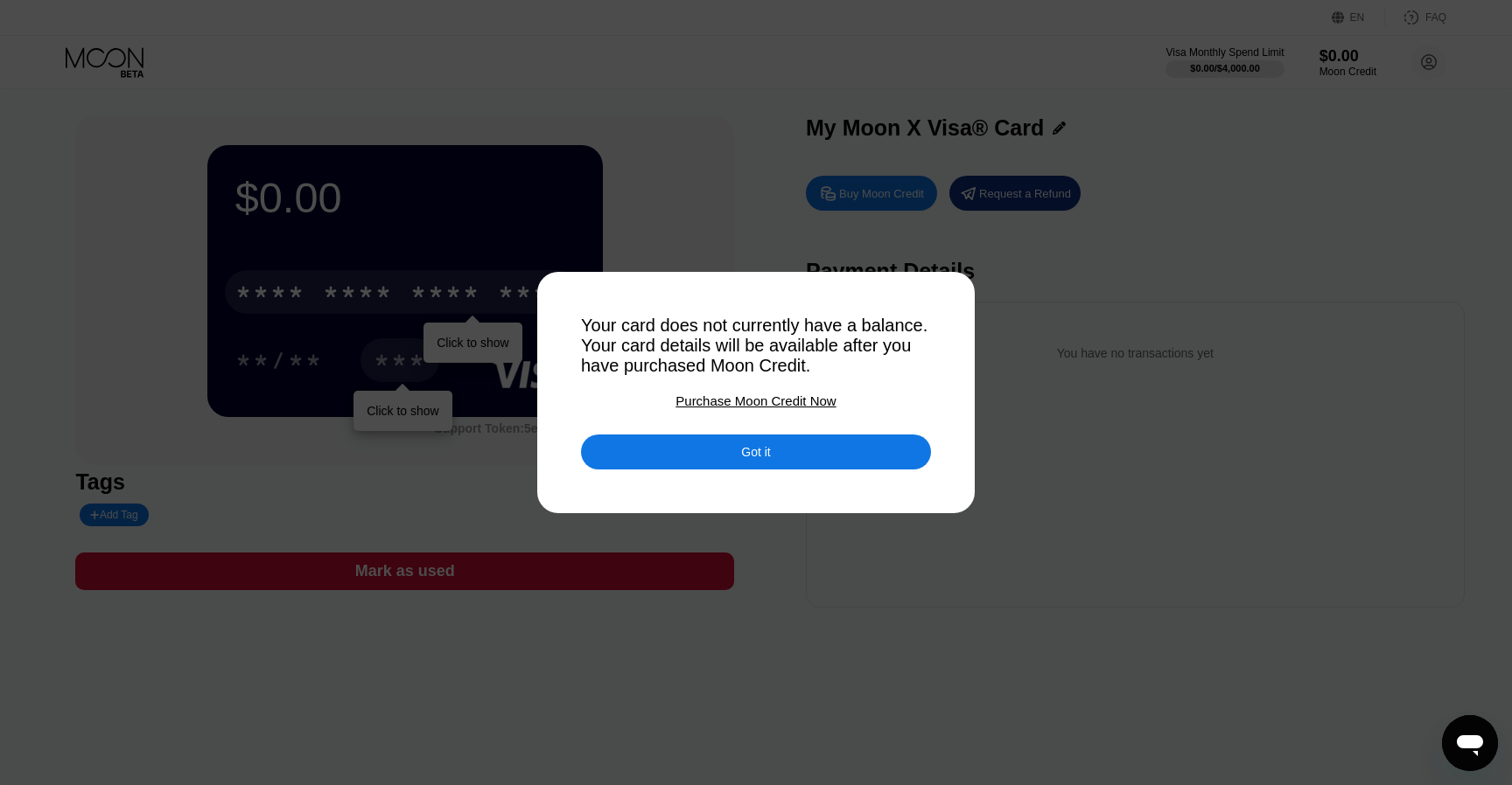
click at [664, 353] on div "Your card does not currently have a balance. Your card details will be availabl…" at bounding box center [755, 345] width 350 height 60
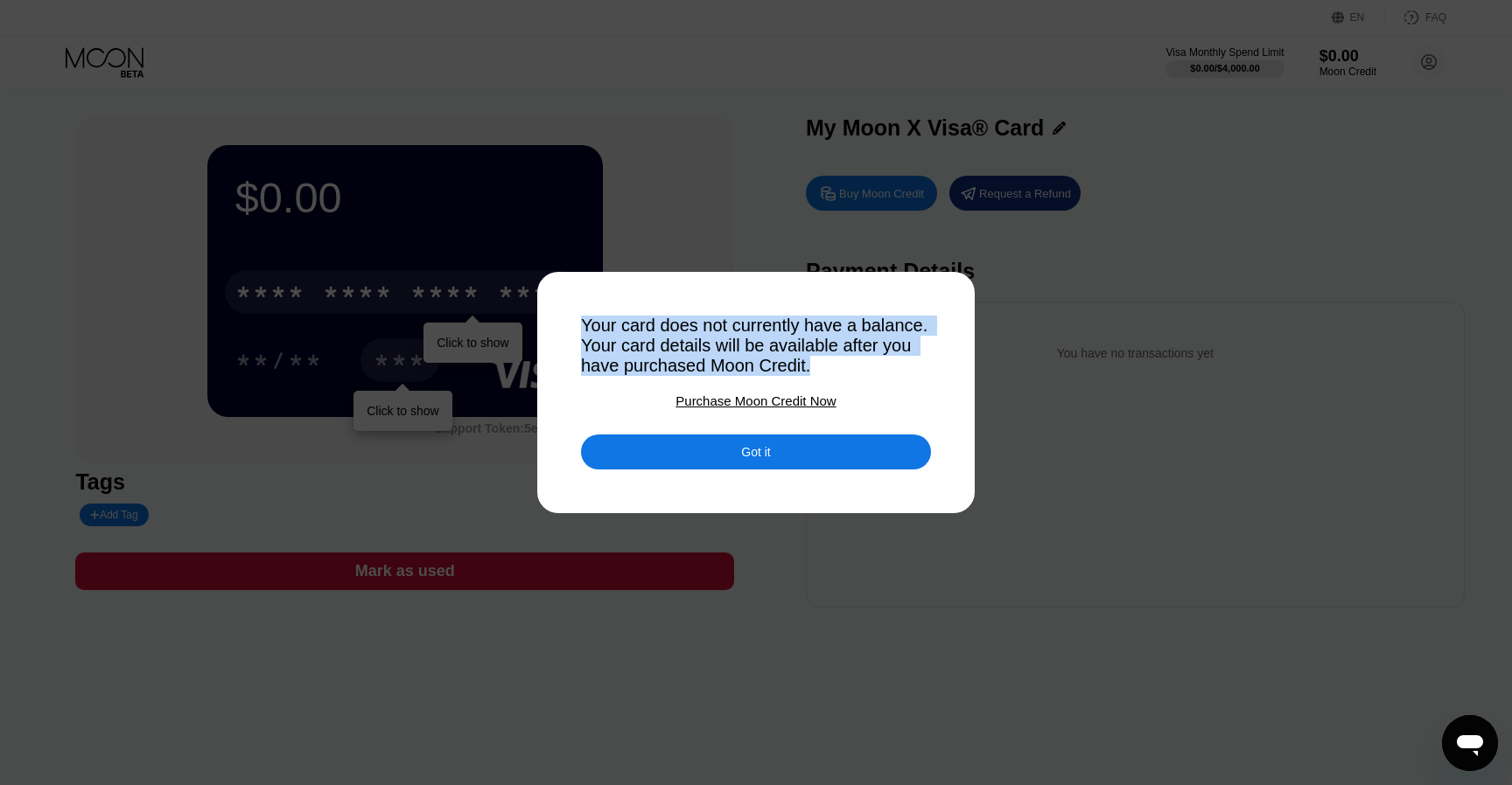
drag, startPoint x: 565, startPoint y: 318, endPoint x: 842, endPoint y: 388, distance: 285.7
click at [842, 388] on div "Your card does not currently have a balance. Your card details will be availabl…" at bounding box center [756, 392] width 1512 height 785
click at [830, 377] on div at bounding box center [830, 377] width 0 height 0
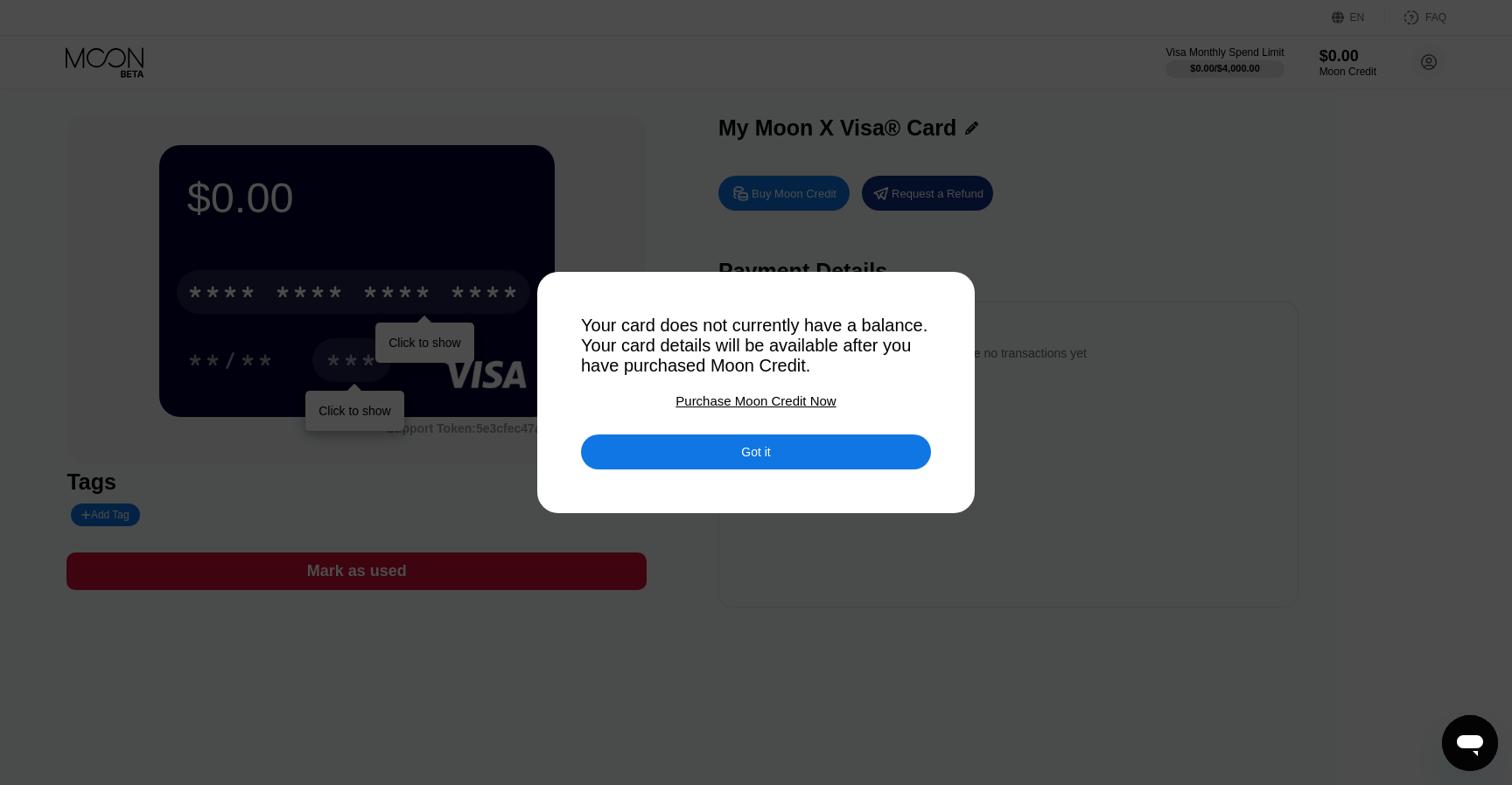
click at [701, 315] on div "Your card does not currently have a balance. Your card details will be availabl…" at bounding box center [755, 345] width 350 height 60
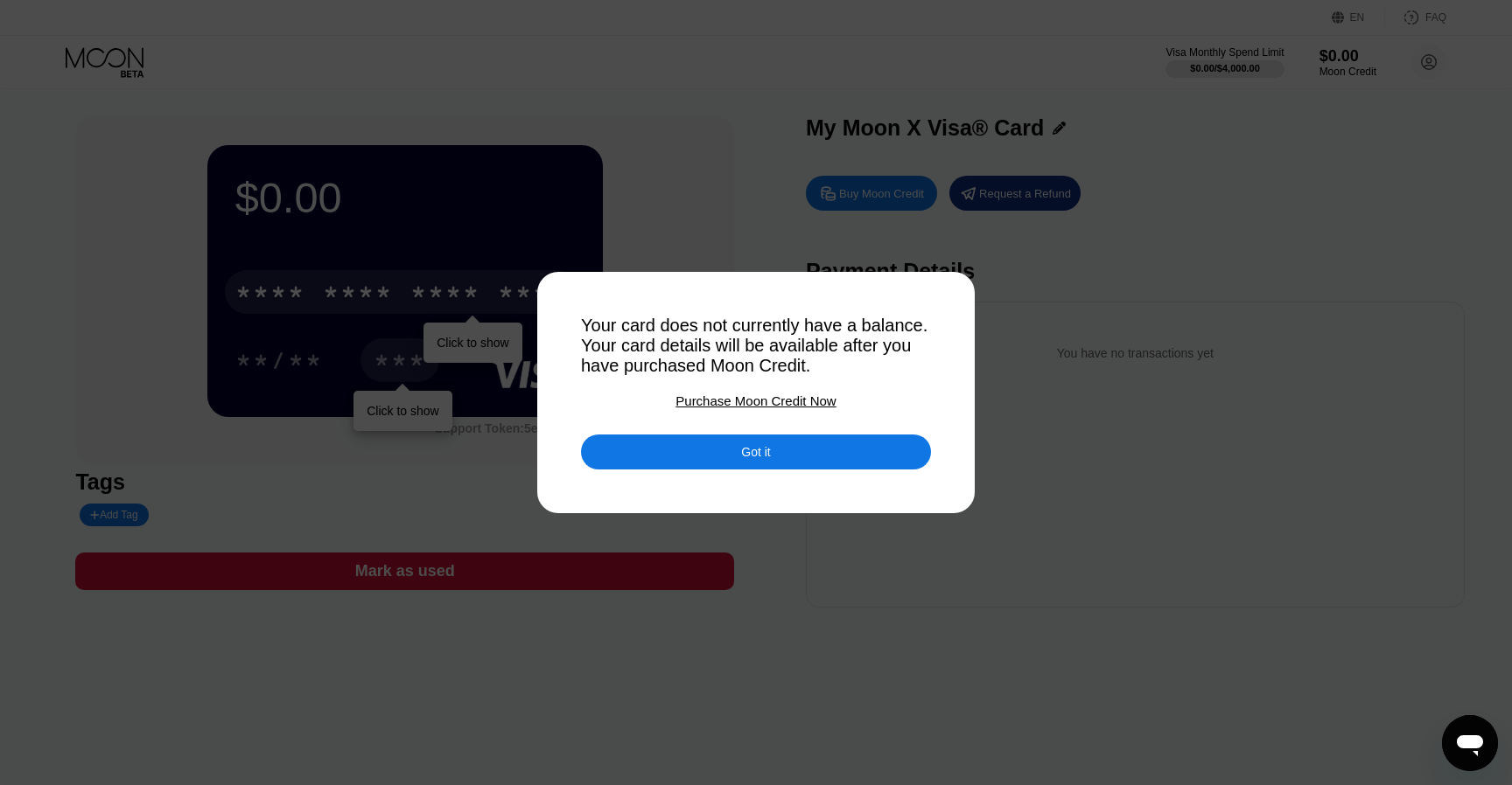
click at [761, 455] on div "Got it" at bounding box center [756, 451] width 29 height 16
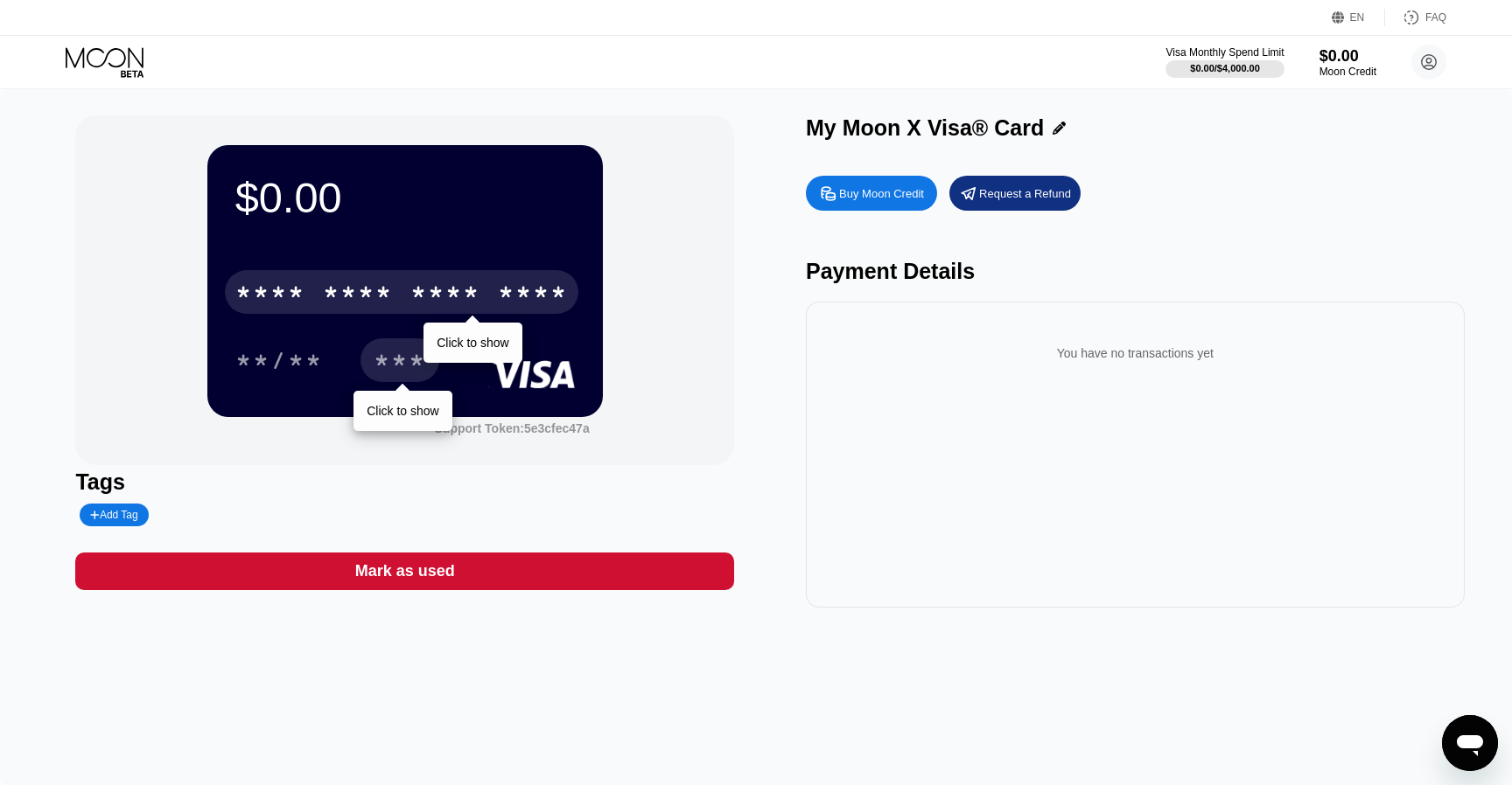
click at [135, 513] on div "Add Tag" at bounding box center [114, 514] width 48 height 12
click at [393, 483] on div "Tags" at bounding box center [404, 483] width 659 height 26
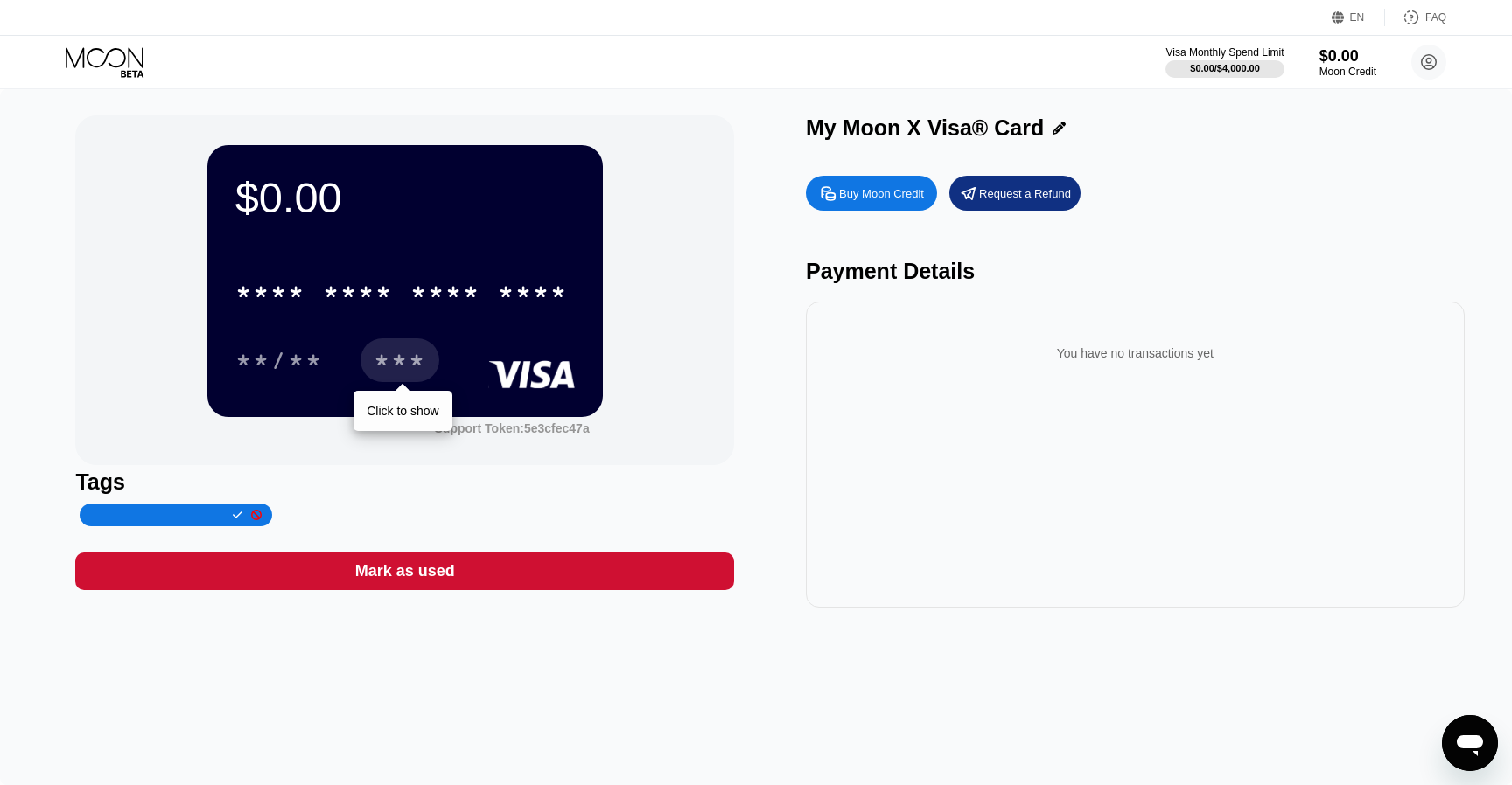
click at [122, 55] on icon at bounding box center [106, 62] width 81 height 30
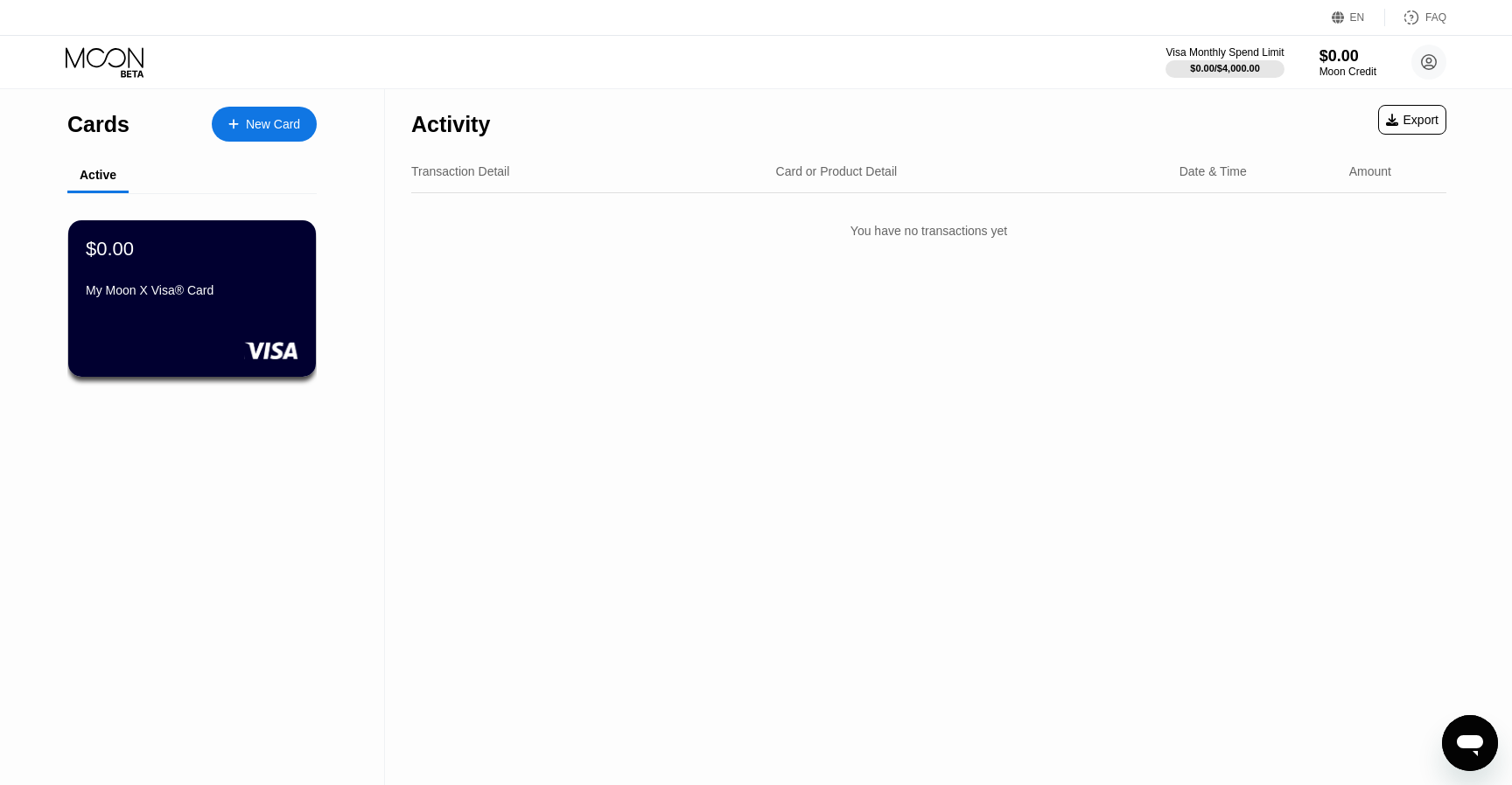
click at [1448, 54] on div "Visa Monthly Spend Limit $0.00 / $4,000.00 $0.00 Moon Credit anonlink193@gmail.…" at bounding box center [756, 61] width 1512 height 52
click at [1436, 58] on circle at bounding box center [1429, 62] width 35 height 35
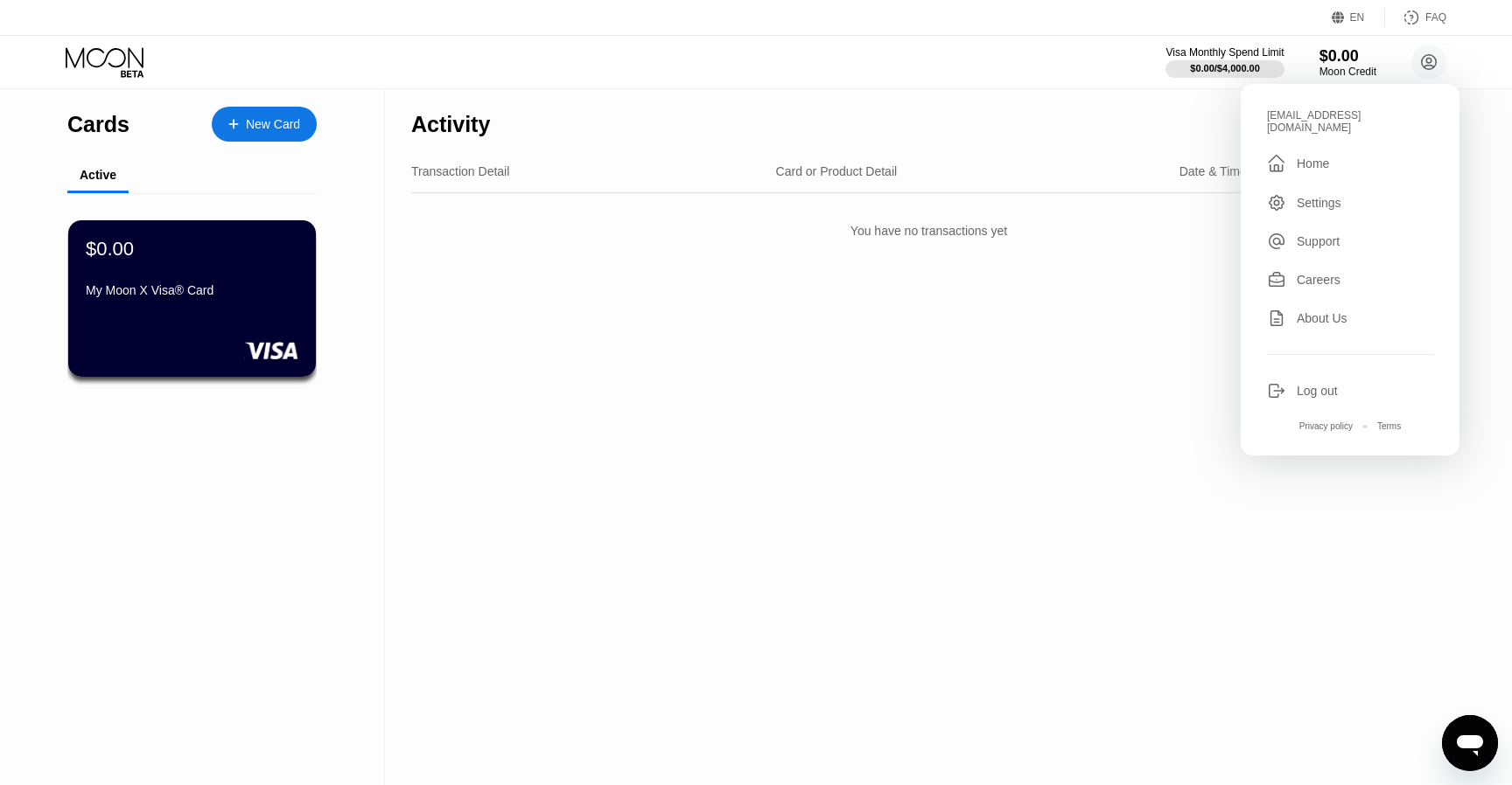
click at [1073, 569] on div "Activity Export Transaction Detail Card or Product Detail Date & Time Amount Yo…" at bounding box center [929, 438] width 1088 height 696
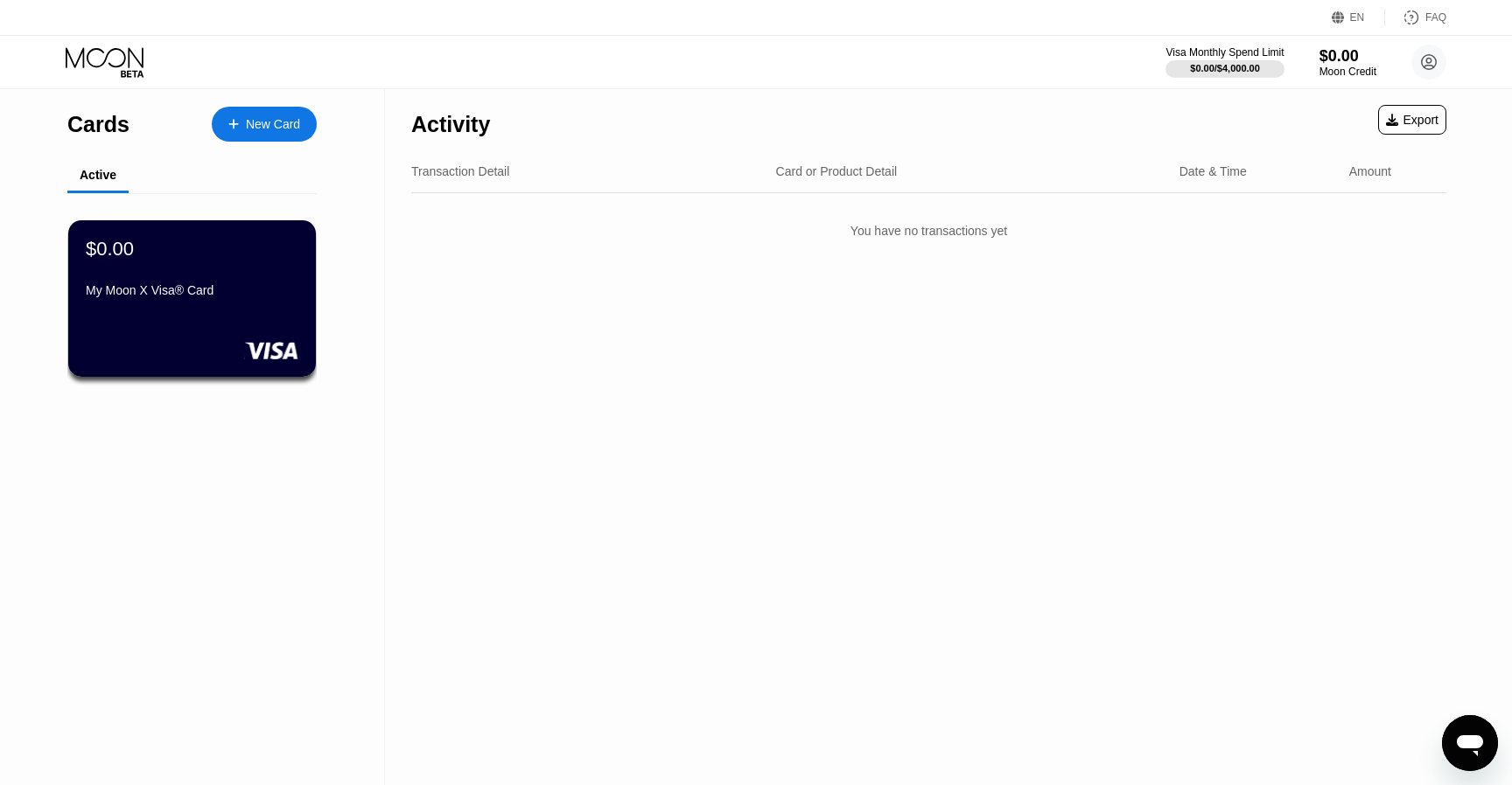
click at [1448, 740] on div "Mở cửa sổ nhắn tin" at bounding box center [1469, 743] width 52 height 52
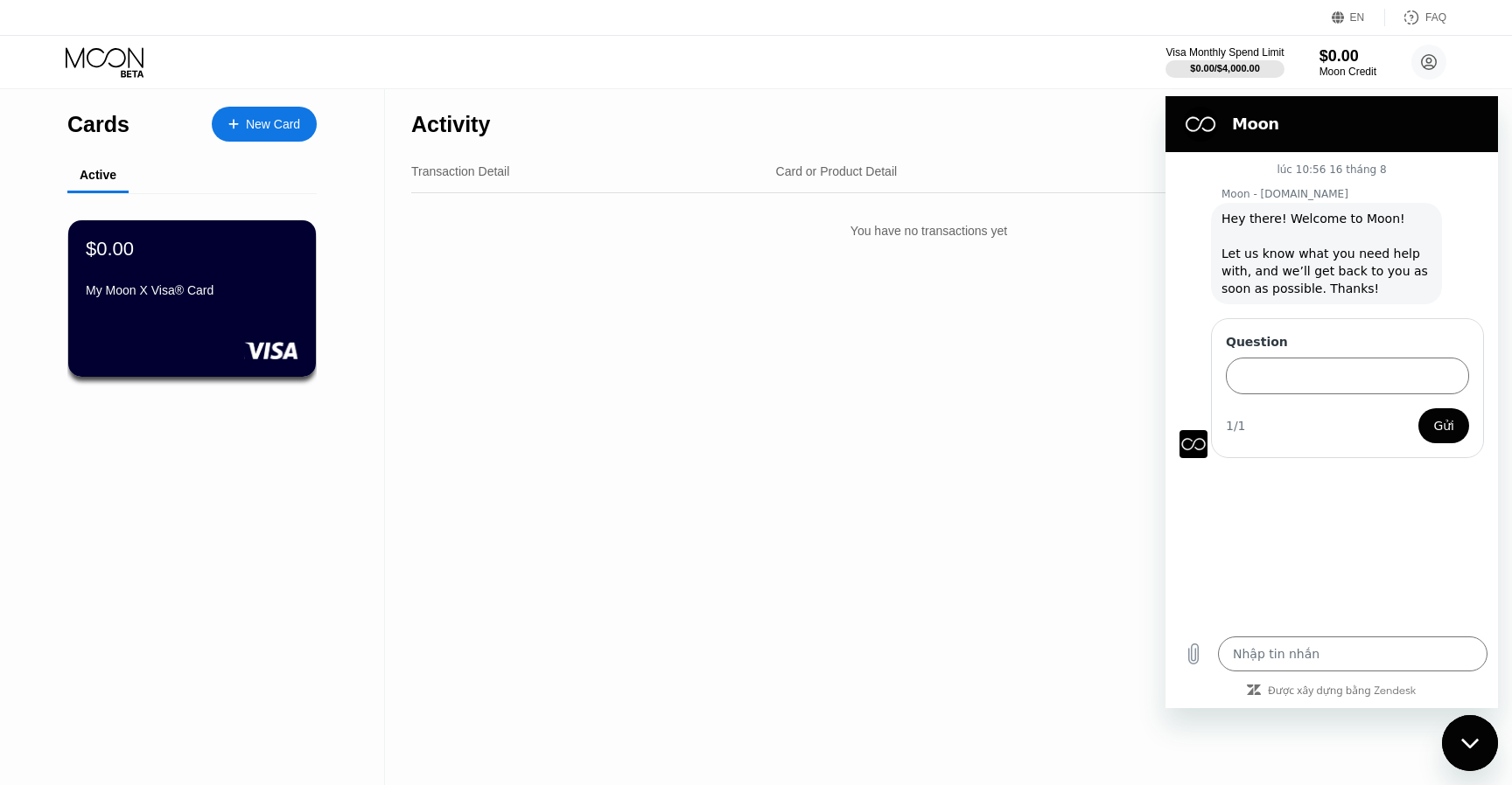
type textarea "x"
